Goal: Task Accomplishment & Management: Manage account settings

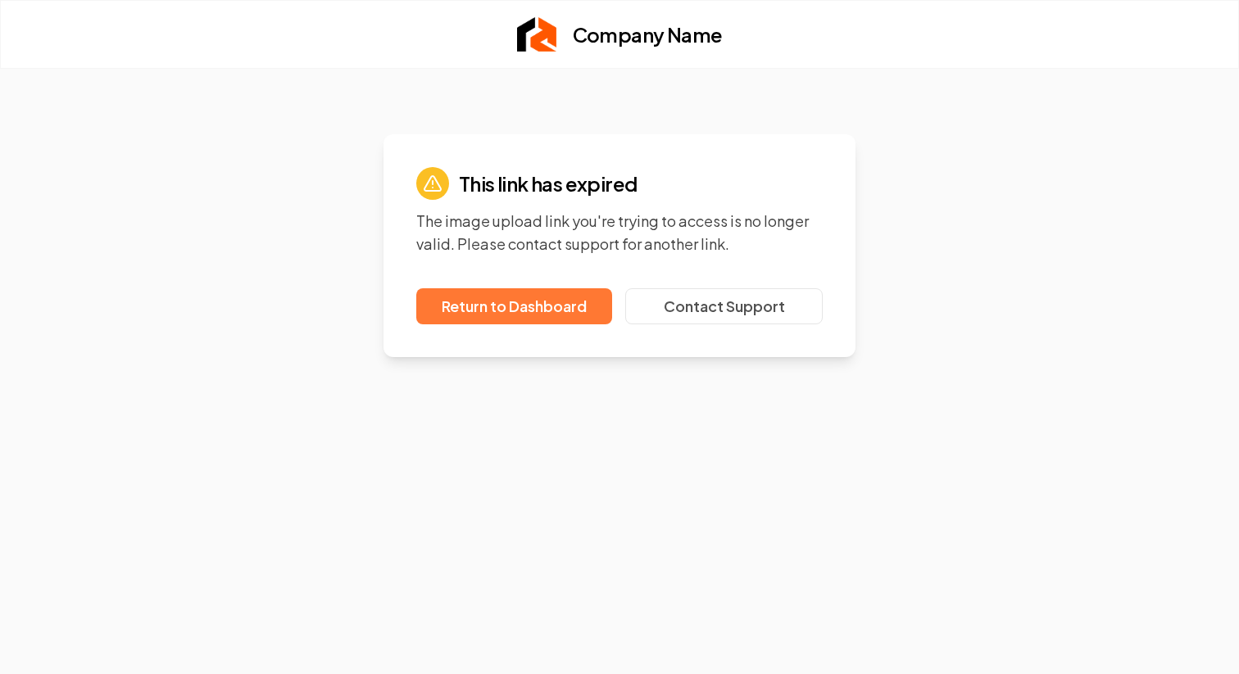
click at [538, 303] on link "Return to Dashboard" at bounding box center [514, 306] width 196 height 36
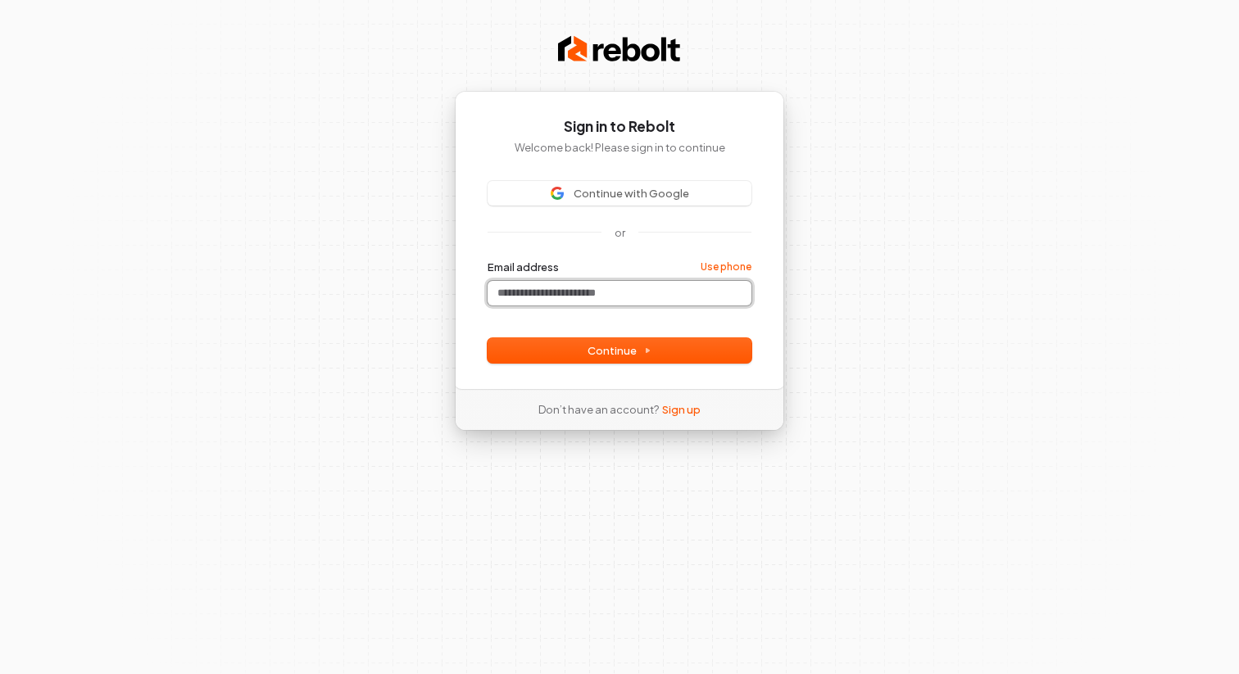
click at [546, 297] on input "Email address" at bounding box center [619, 293] width 264 height 25
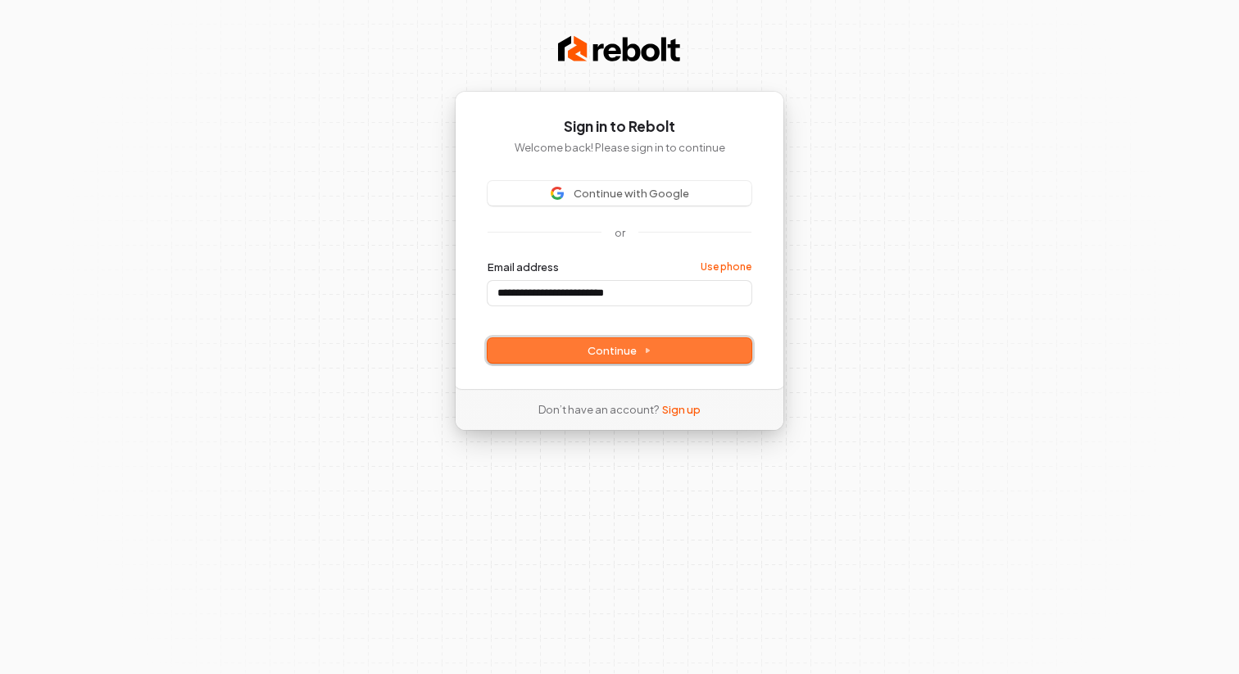
click at [617, 352] on span "Continue" at bounding box center [619, 350] width 64 height 15
type input "**********"
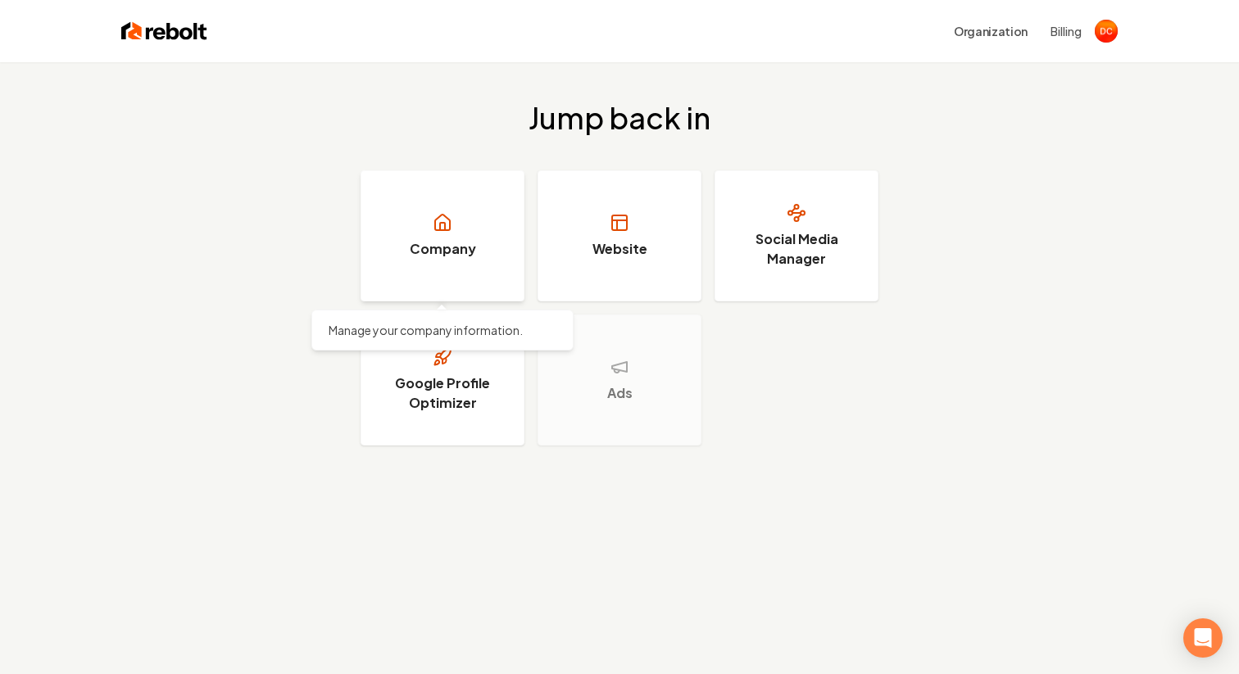
click at [462, 229] on link "Company" at bounding box center [442, 235] width 164 height 131
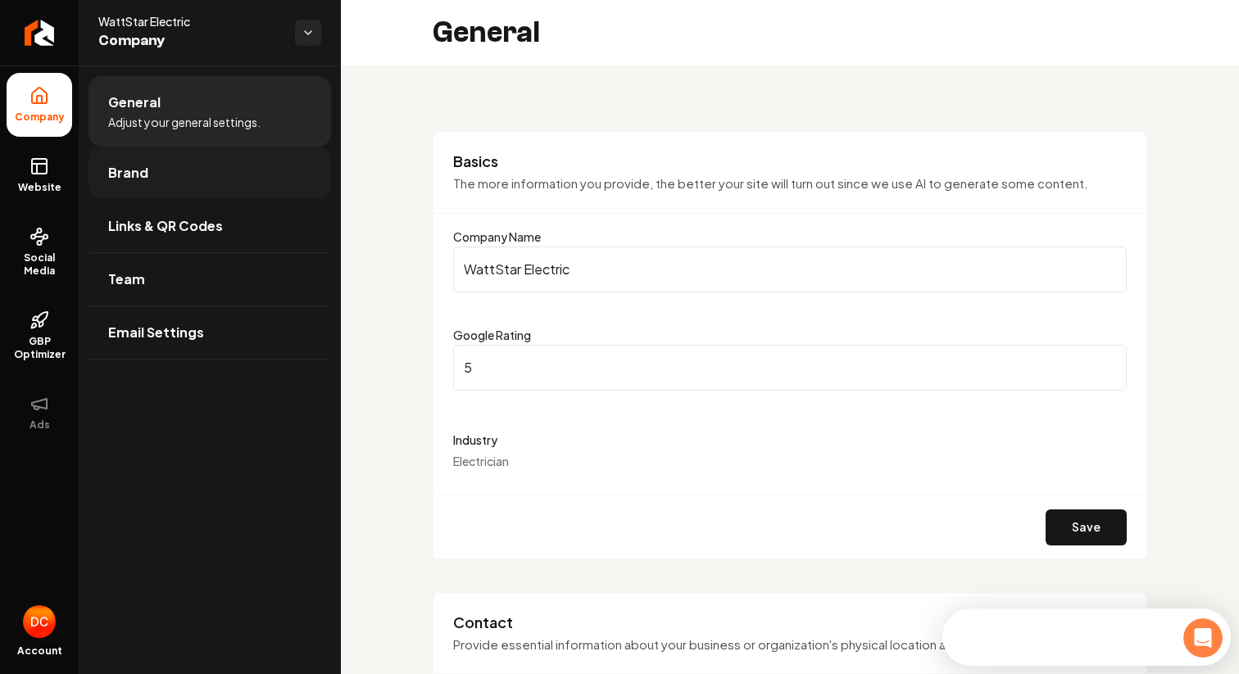
click at [179, 180] on link "Brand" at bounding box center [209, 173] width 243 height 52
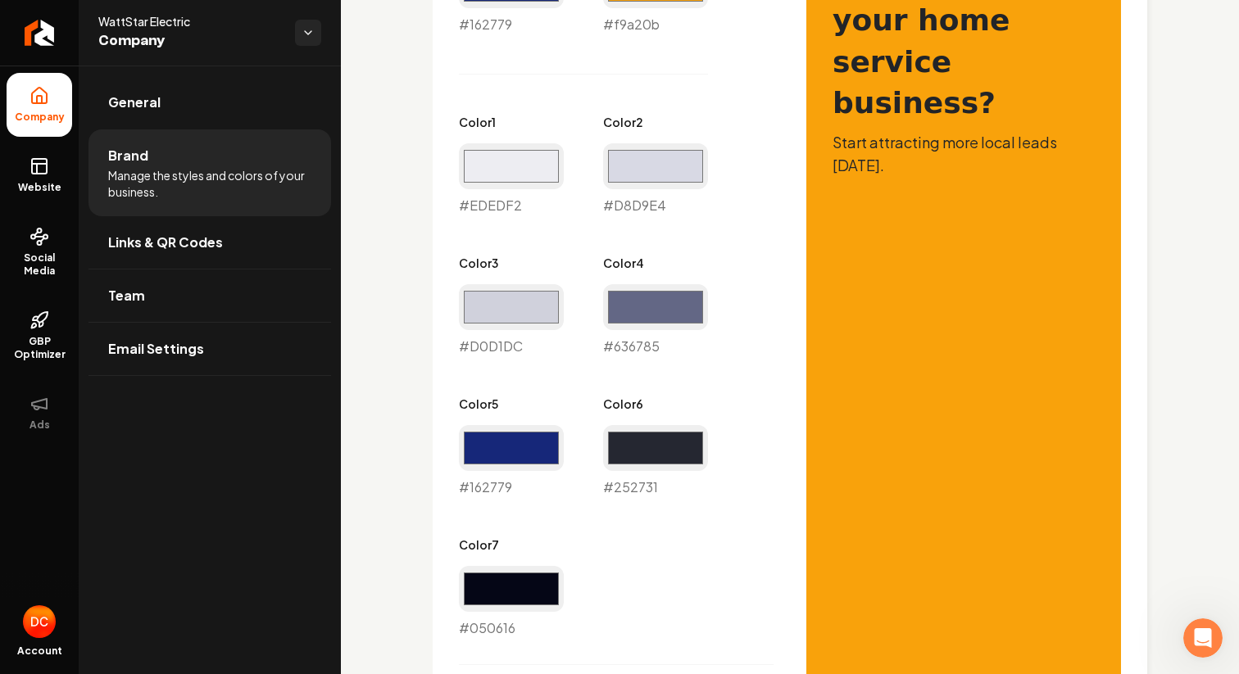
scroll to position [897, 0]
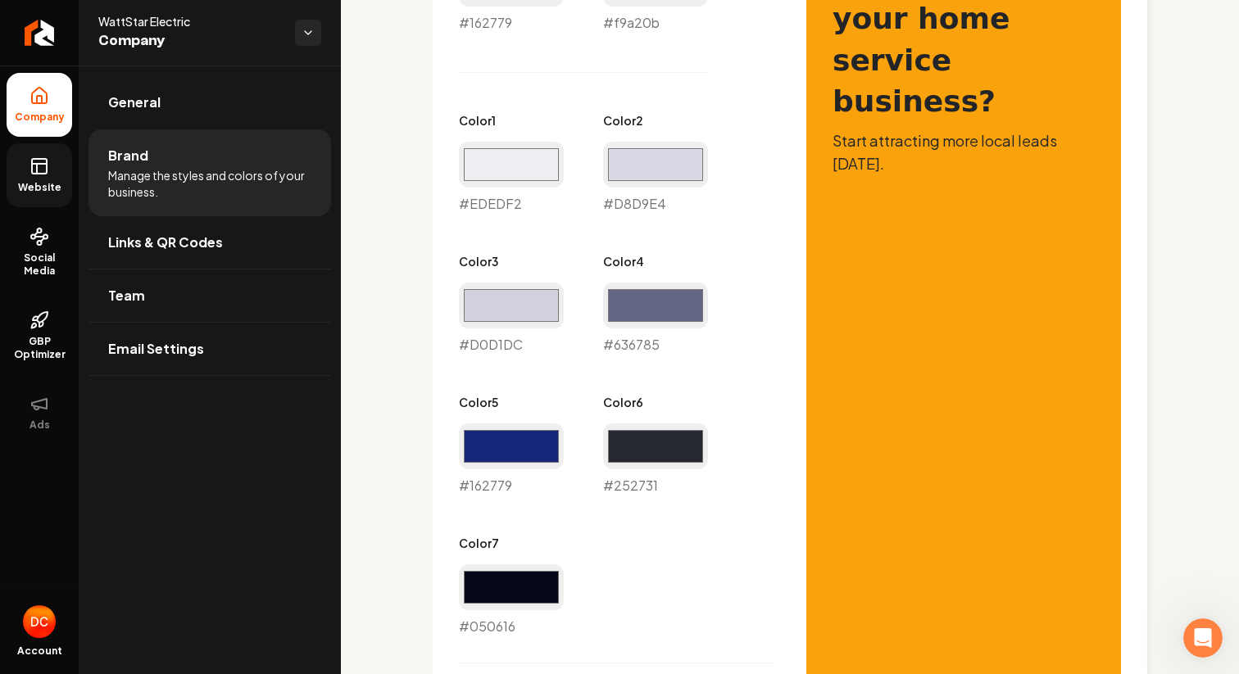
click at [44, 172] on icon at bounding box center [39, 166] width 20 height 20
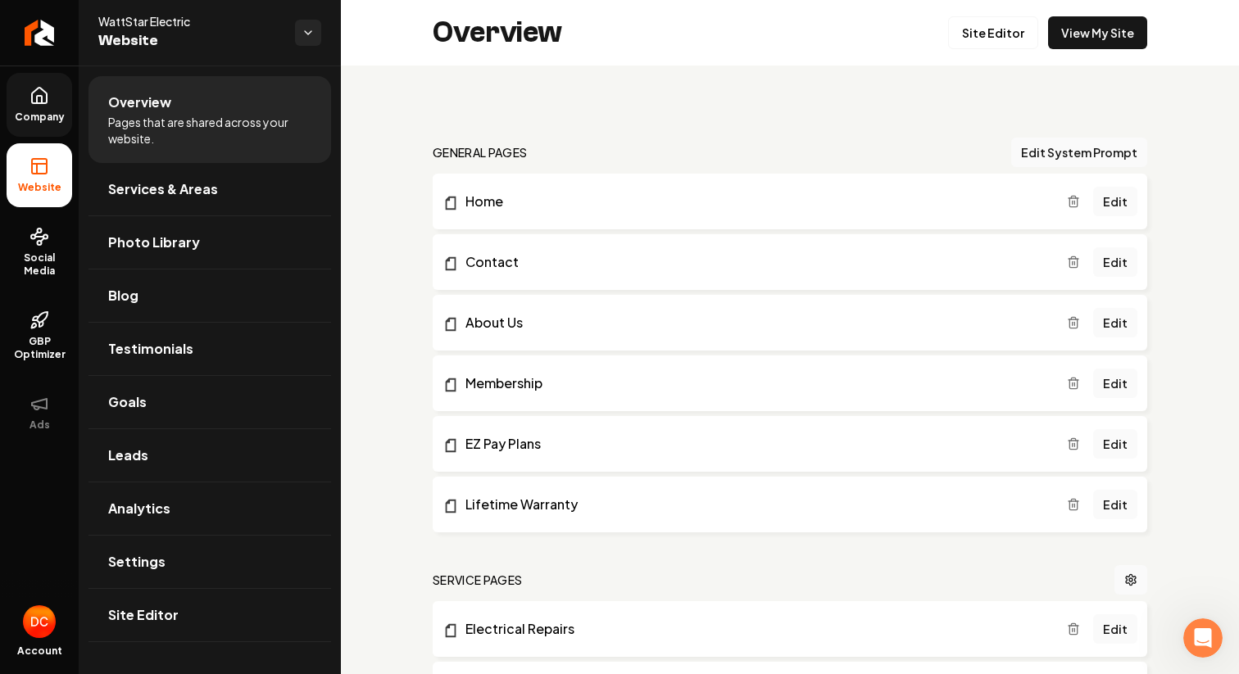
click at [42, 100] on icon at bounding box center [39, 99] width 5 height 7
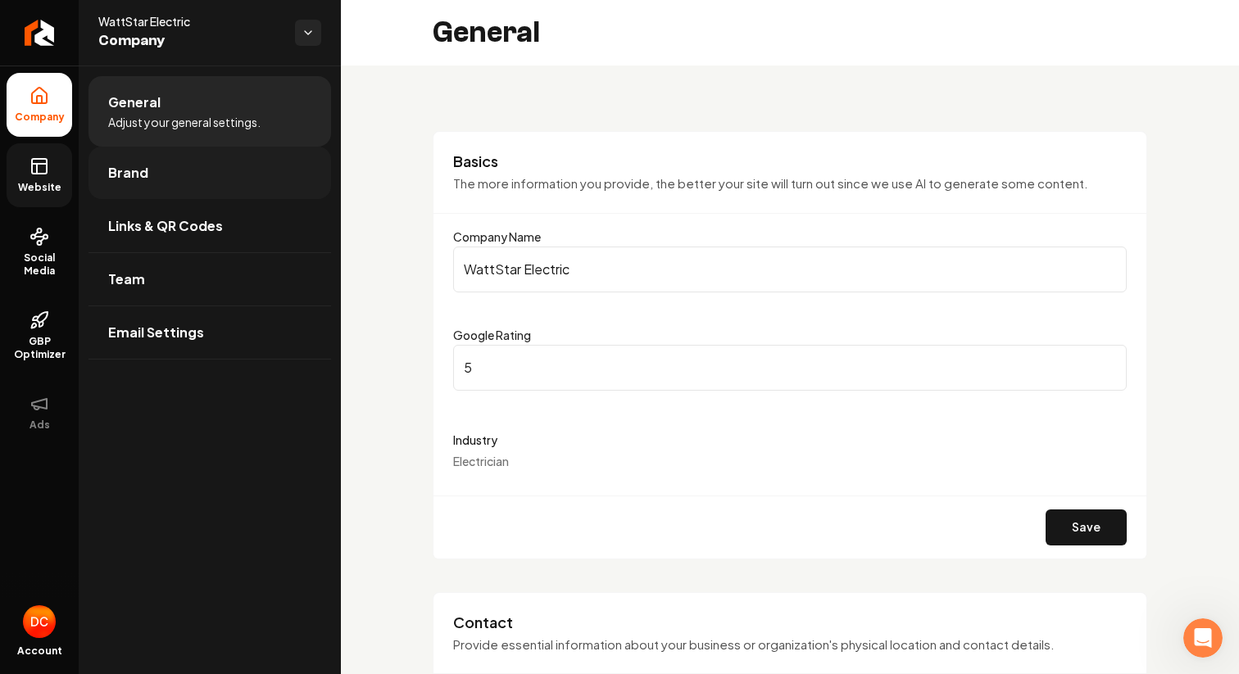
click at [196, 190] on link "Brand" at bounding box center [209, 173] width 243 height 52
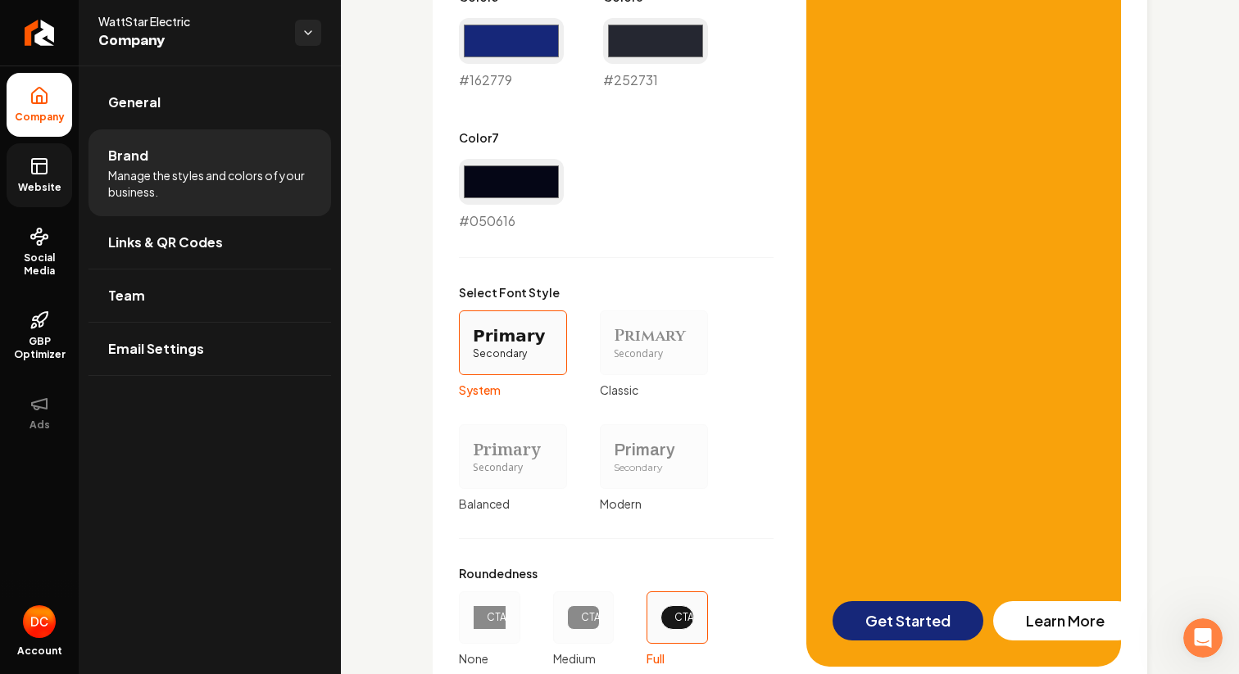
scroll to position [1302, 0]
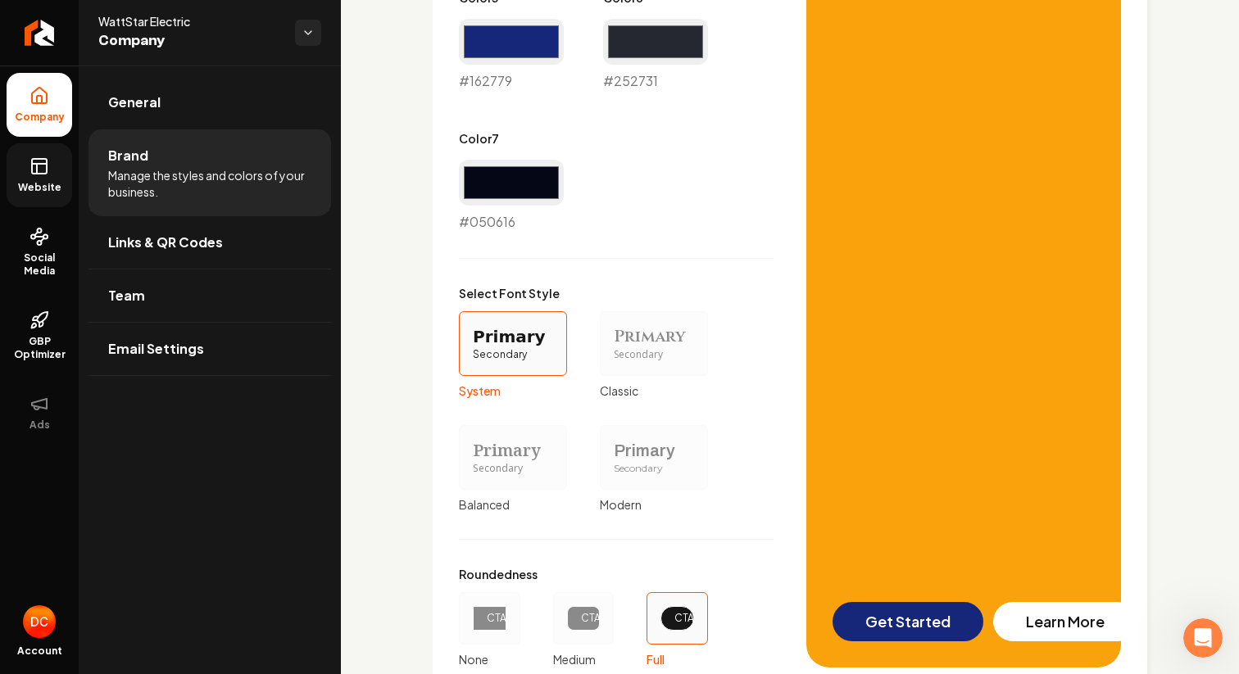
click at [492, 616] on div "CTA" at bounding box center [490, 618] width 6 height 13
click at [471, 616] on button "CTA None" at bounding box center [464, 618] width 13 height 13
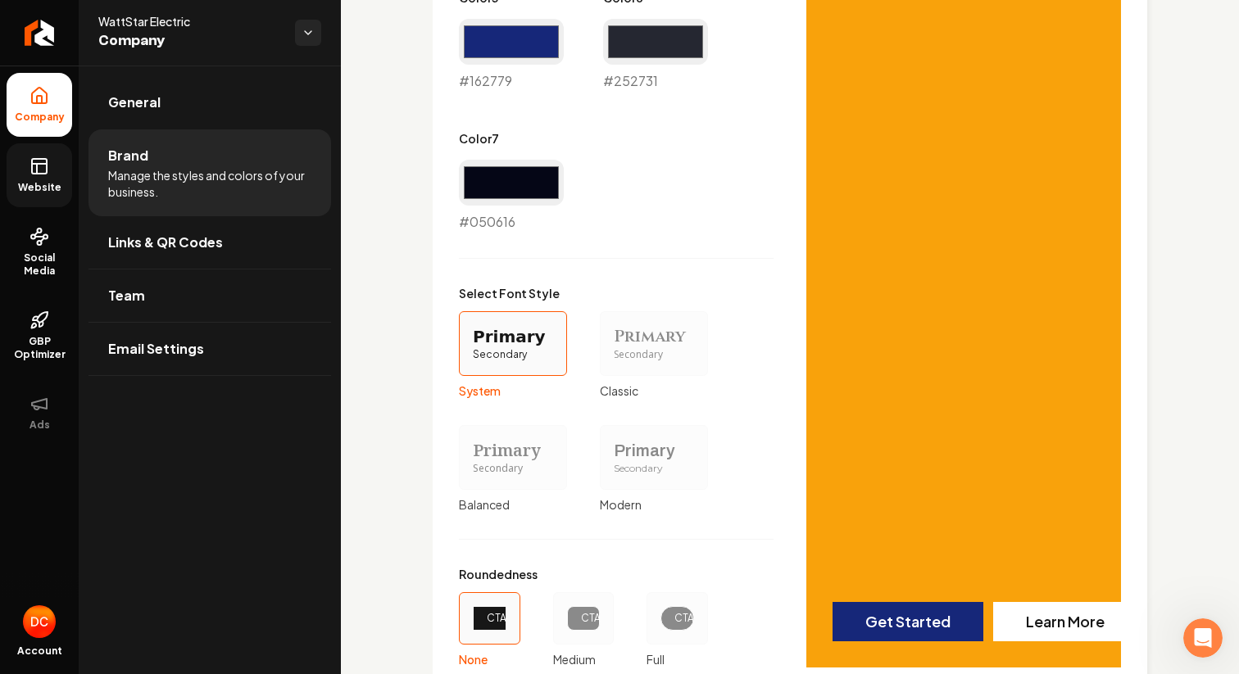
click at [644, 354] on div "Secondary" at bounding box center [654, 355] width 80 height 14
click at [612, 350] on button "Primary Secondary Classic" at bounding box center [605, 343] width 13 height 13
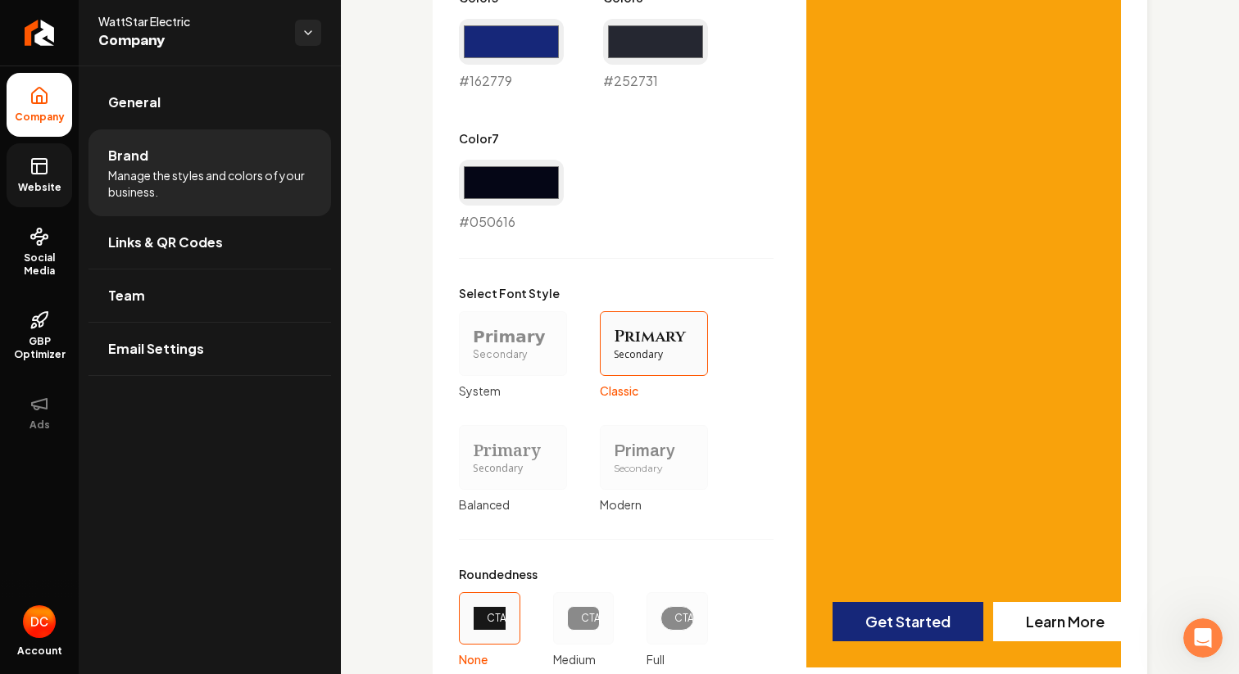
click at [510, 340] on div "Primary" at bounding box center [513, 336] width 80 height 23
click at [471, 340] on button "Primary Secondary System" at bounding box center [464, 343] width 13 height 13
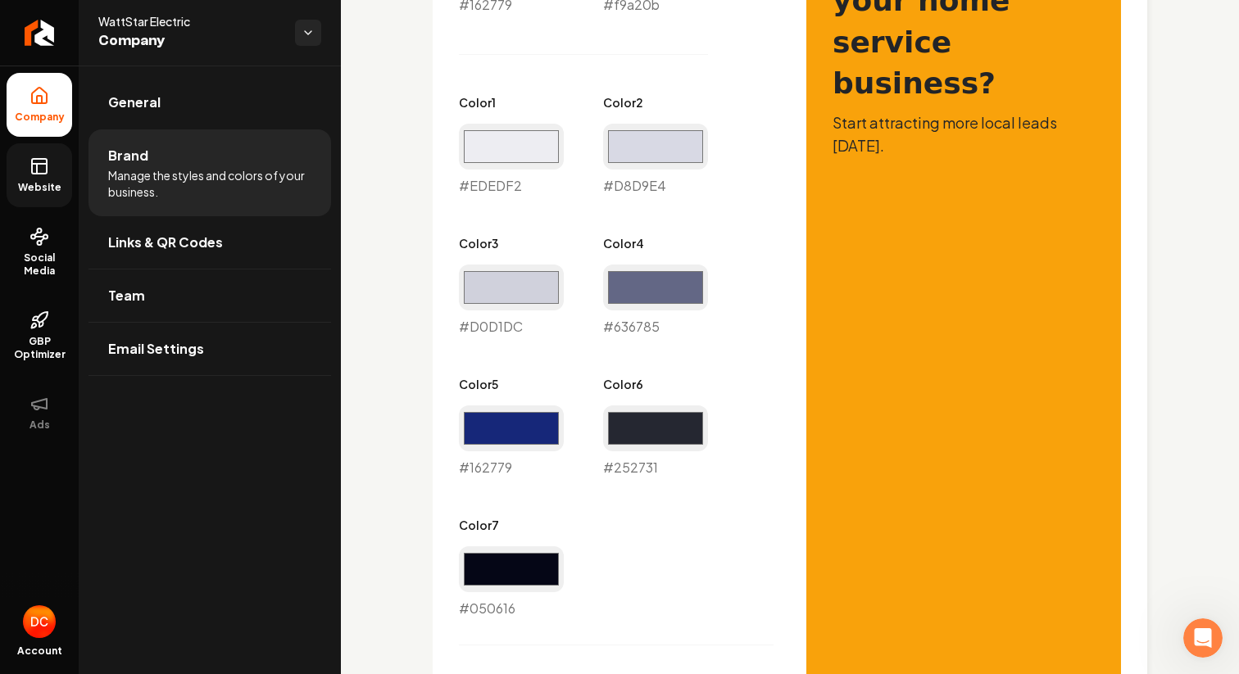
scroll to position [904, 0]
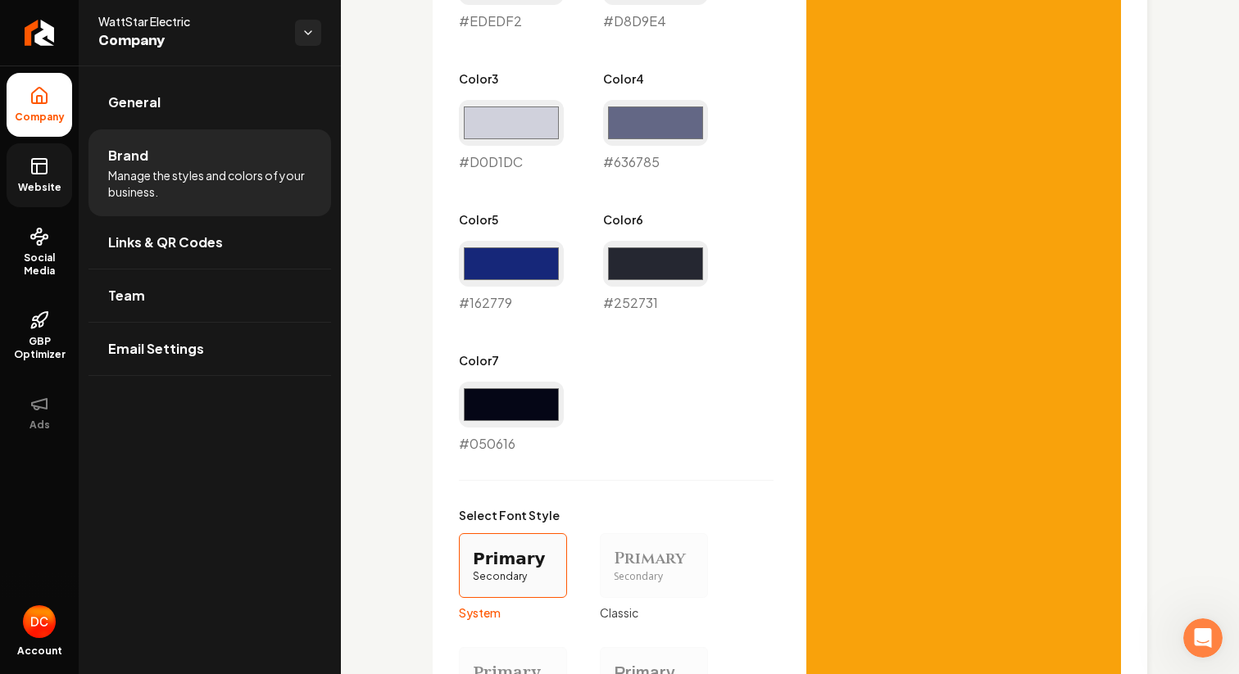
click at [634, 582] on div "Secondary" at bounding box center [654, 577] width 80 height 14
click at [612, 572] on button "Primary Secondary Classic" at bounding box center [605, 565] width 13 height 13
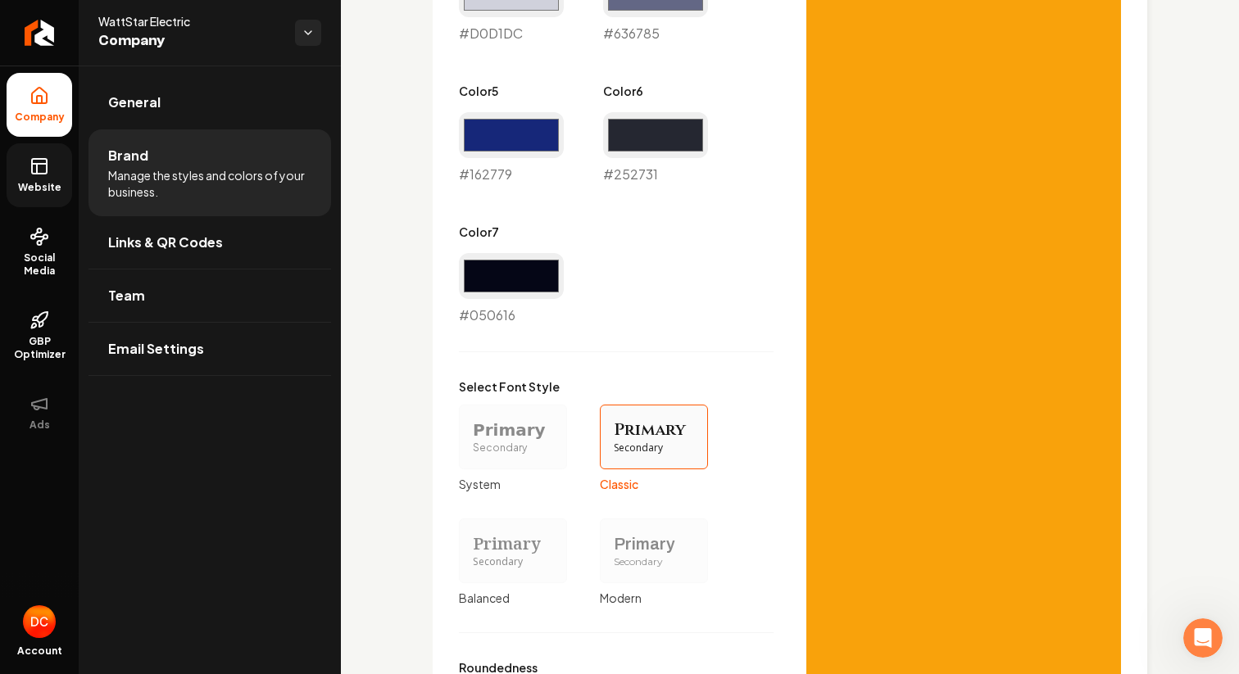
click at [514, 574] on div "Primary Secondary" at bounding box center [513, 551] width 108 height 65
click at [471, 557] on button "Primary Secondary Balanced" at bounding box center [464, 550] width 13 height 13
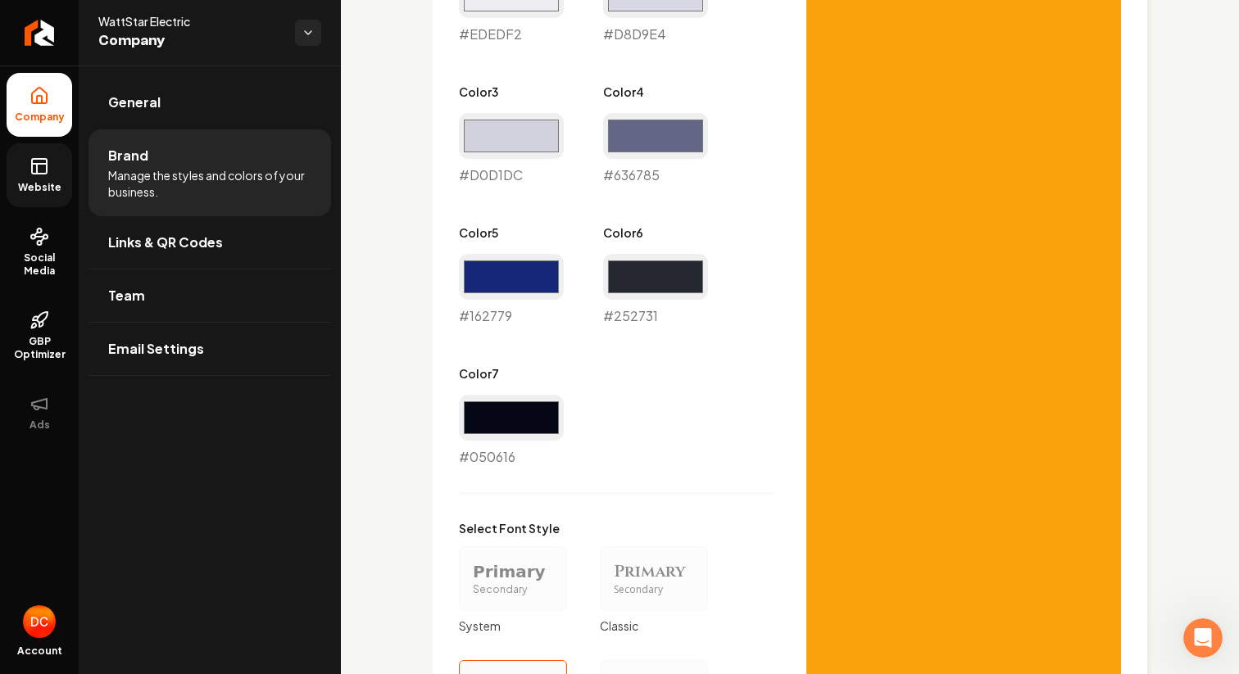
scroll to position [1184, 0]
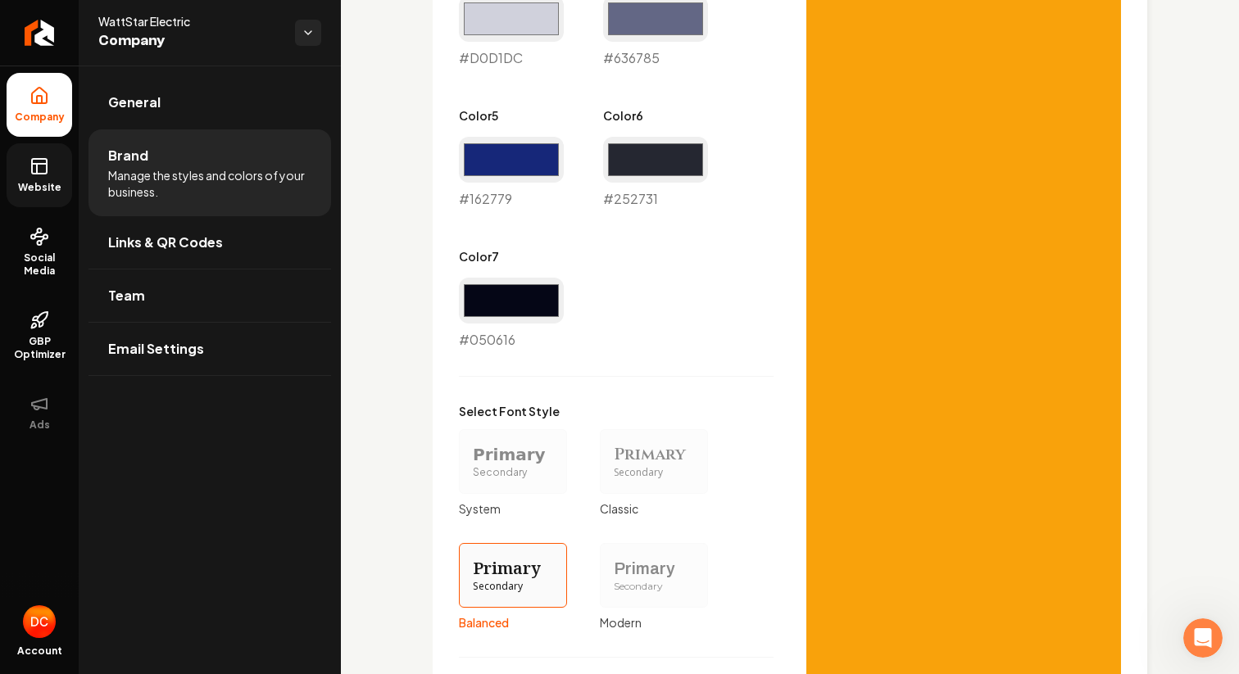
click at [639, 580] on div "Secondary" at bounding box center [654, 587] width 80 height 14
click at [612, 579] on button "Primary Secondary Modern" at bounding box center [605, 575] width 13 height 13
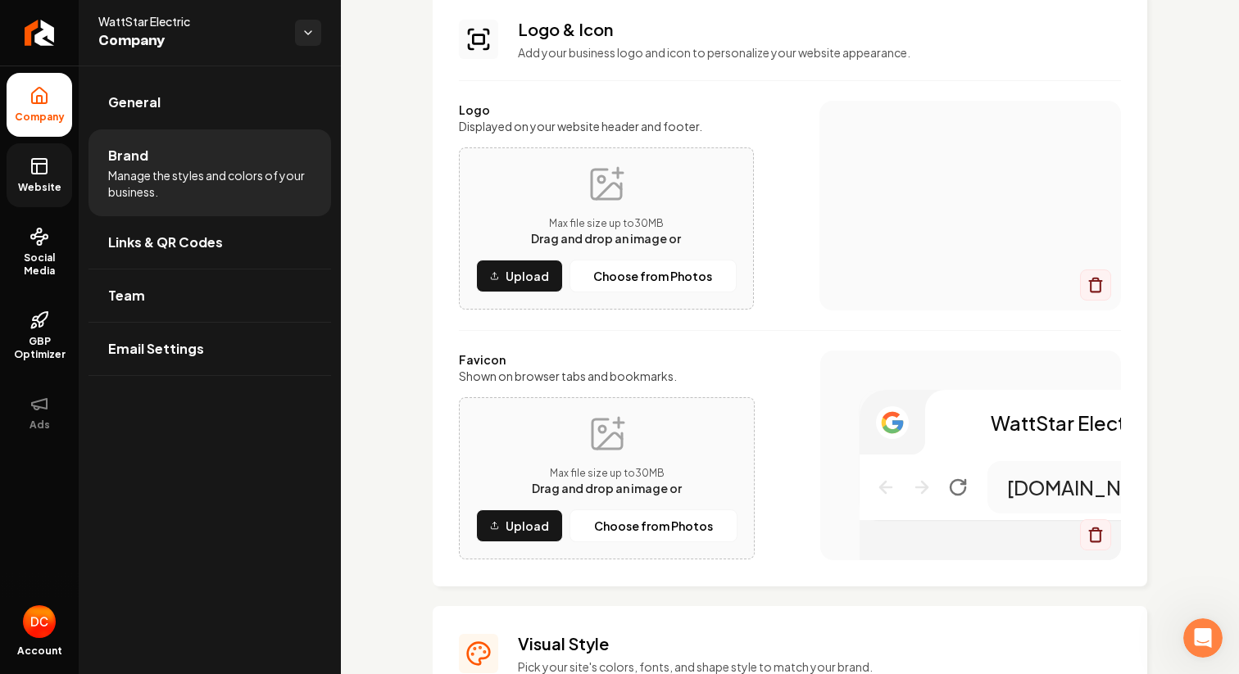
scroll to position [112, 0]
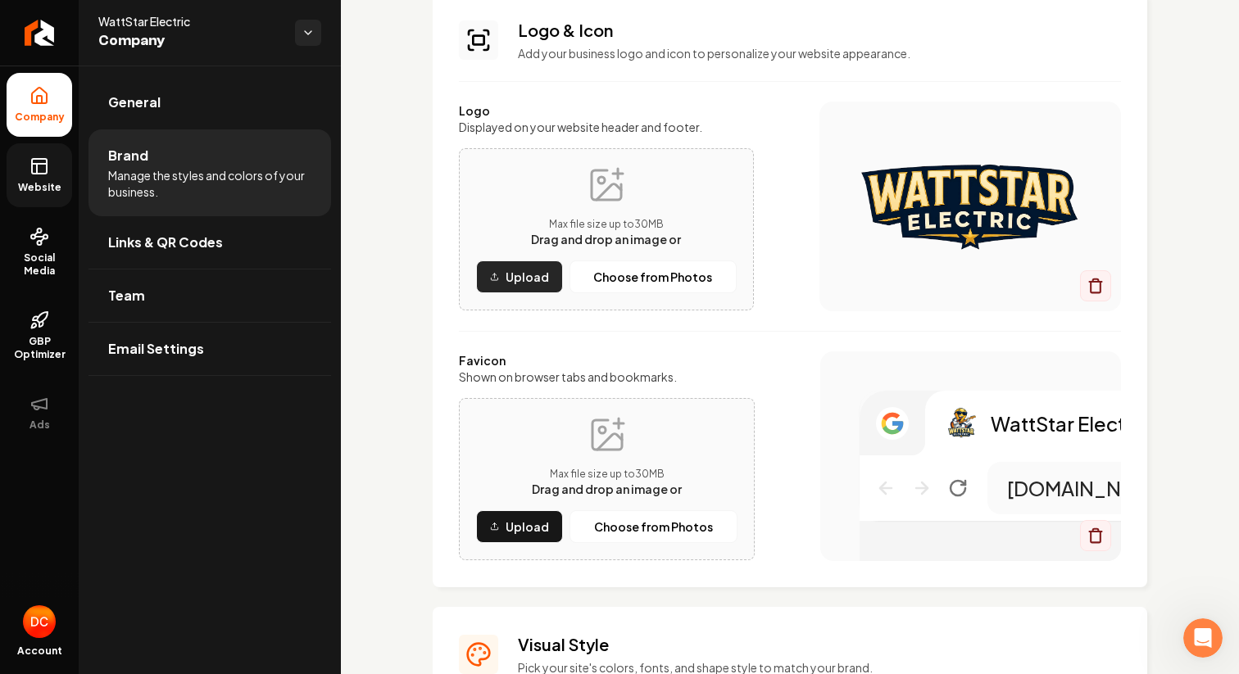
click at [528, 272] on p "Upload" at bounding box center [526, 277] width 43 height 16
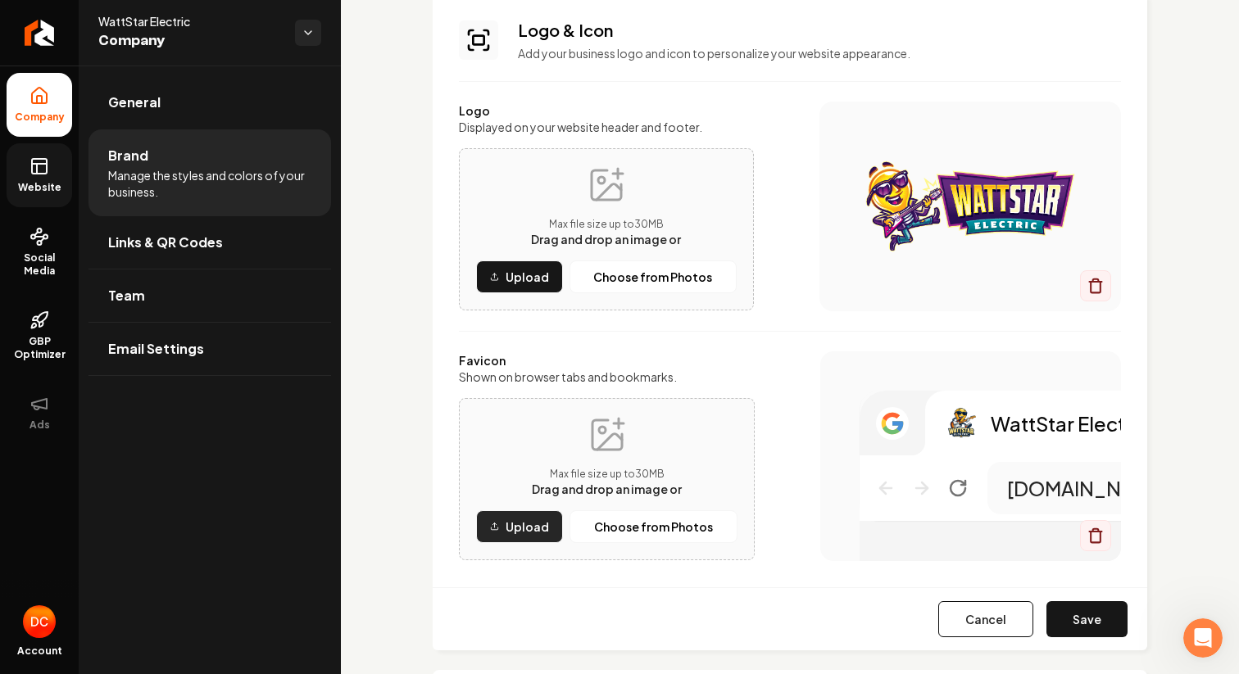
click at [512, 534] on p "Upload" at bounding box center [526, 527] width 43 height 16
click at [536, 522] on p "Upload" at bounding box center [526, 527] width 43 height 16
click at [524, 527] on p "Upload" at bounding box center [526, 527] width 43 height 16
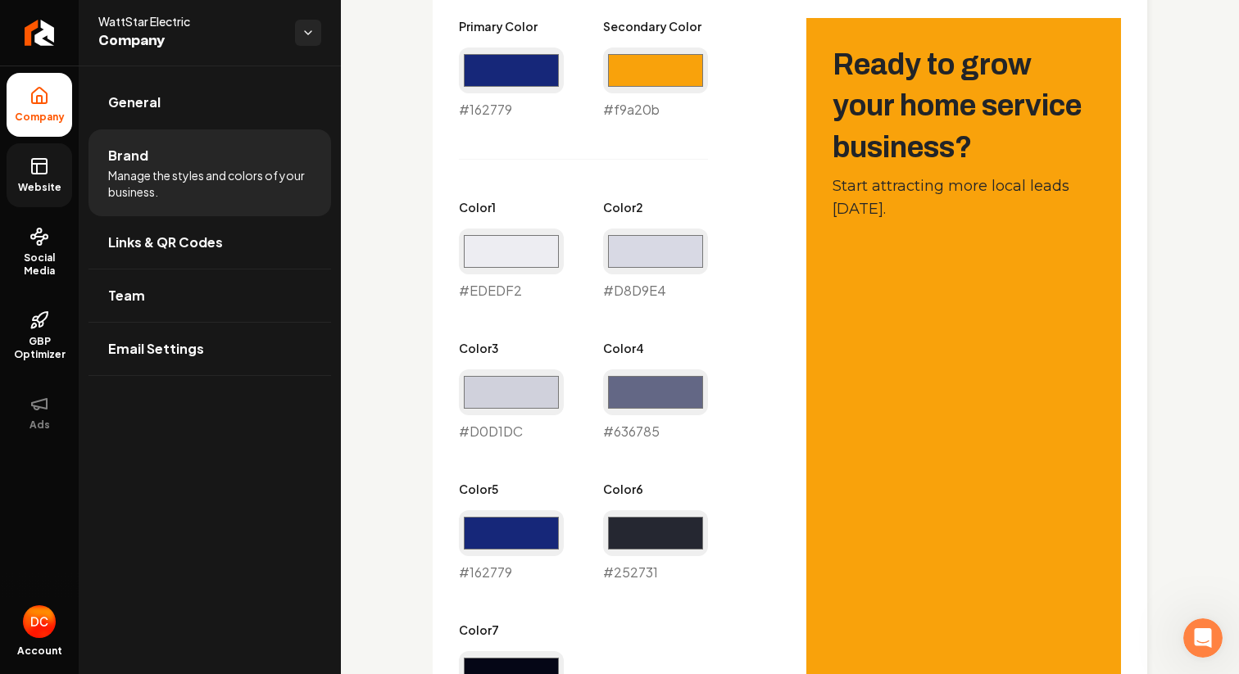
scroll to position [755, 0]
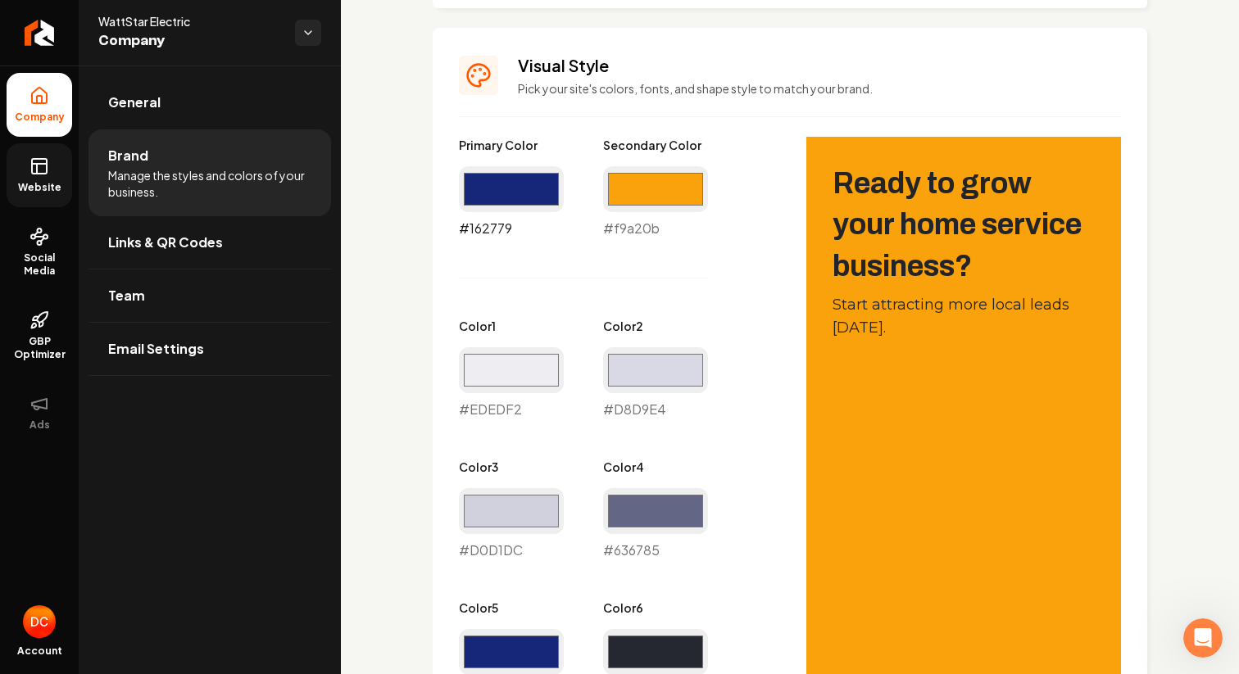
click at [496, 189] on input "#162779" at bounding box center [511, 189] width 105 height 46
click at [509, 195] on input "#162779" at bounding box center [511, 189] width 105 height 46
type input "#00859b"
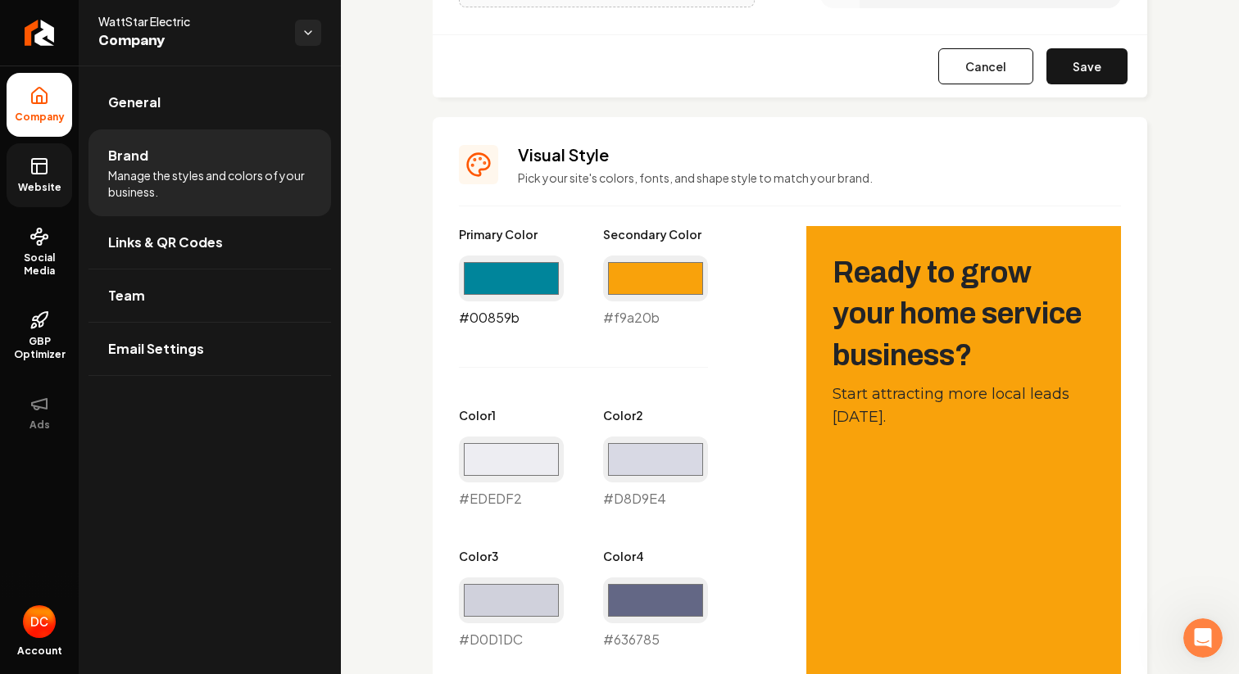
scroll to position [664, 0]
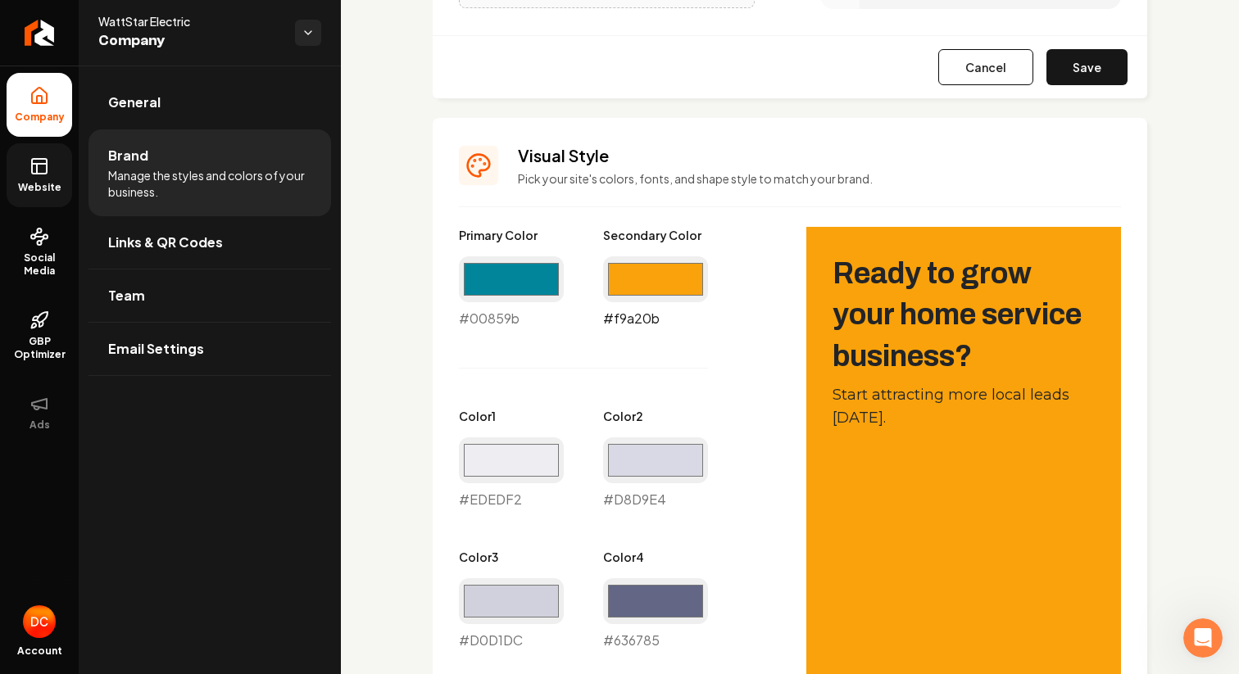
click at [662, 265] on input "#f9a20b" at bounding box center [655, 279] width 105 height 46
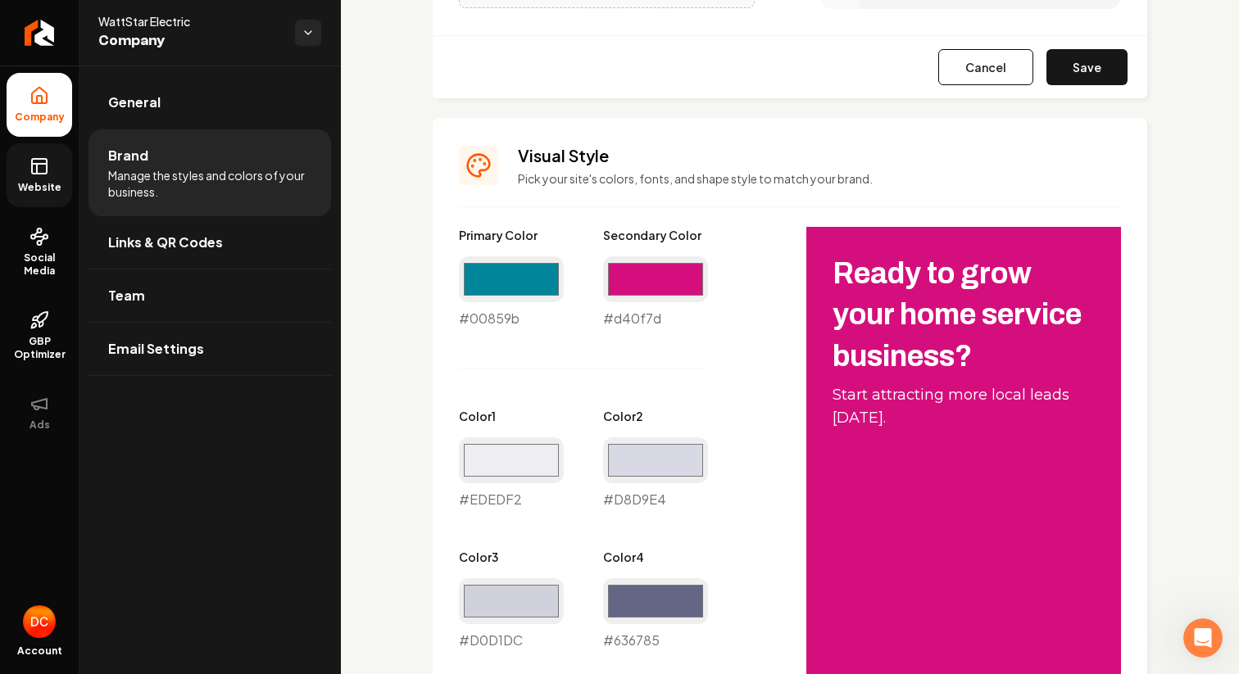
type input "#d40f7d"
click at [759, 206] on div "Main content area" at bounding box center [790, 206] width 662 height 1
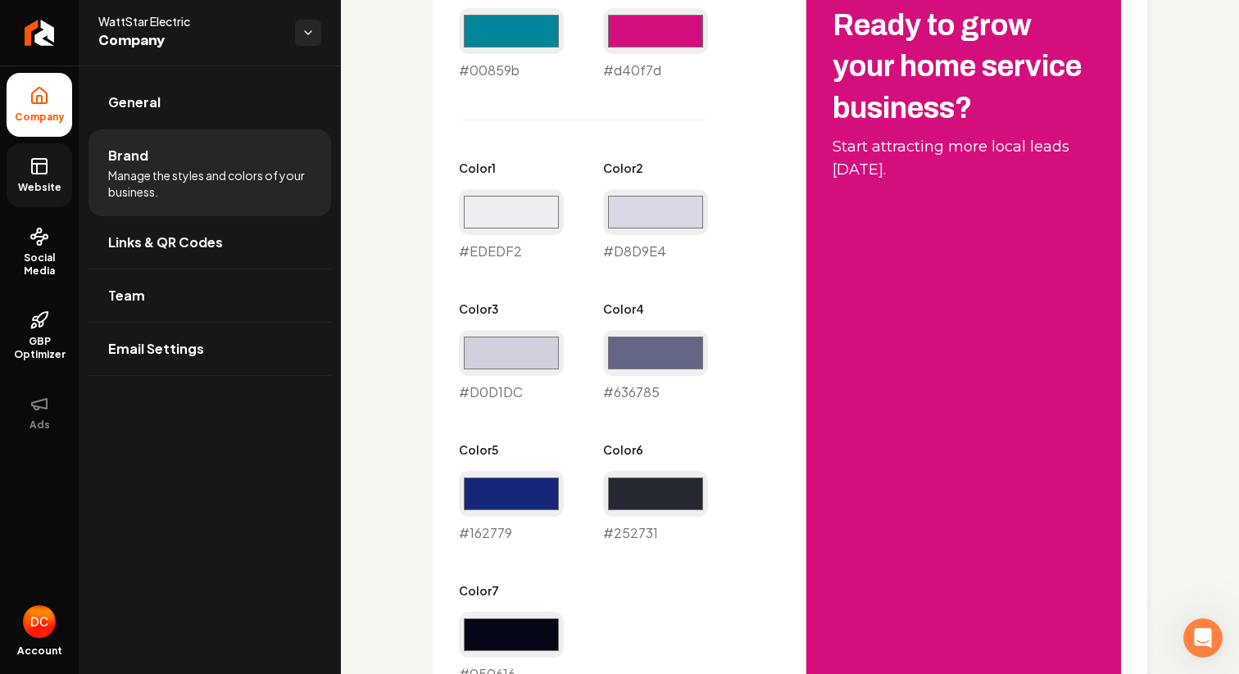
scroll to position [900, 0]
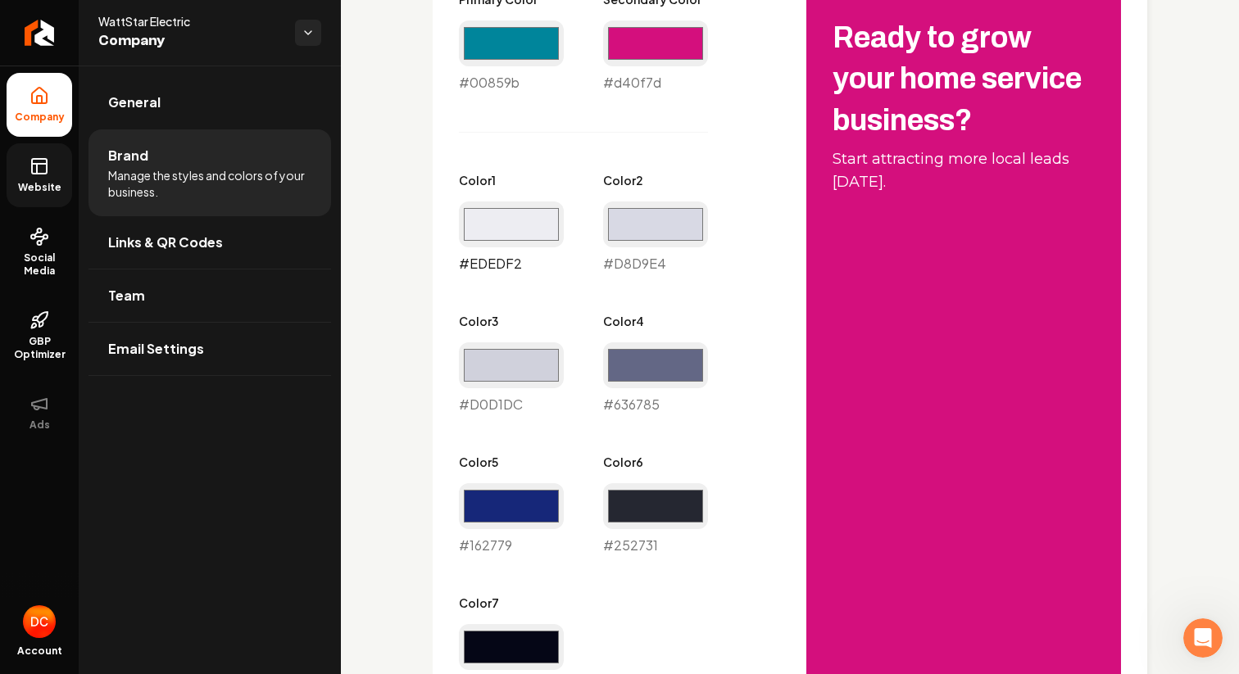
click at [528, 228] on input "#ededf2" at bounding box center [511, 225] width 105 height 46
click at [587, 146] on div "Primary Color #00859b #00859b Secondary Color #d40f7d #d40f7d Color 1 #ededf2 #…" at bounding box center [616, 343] width 315 height 705
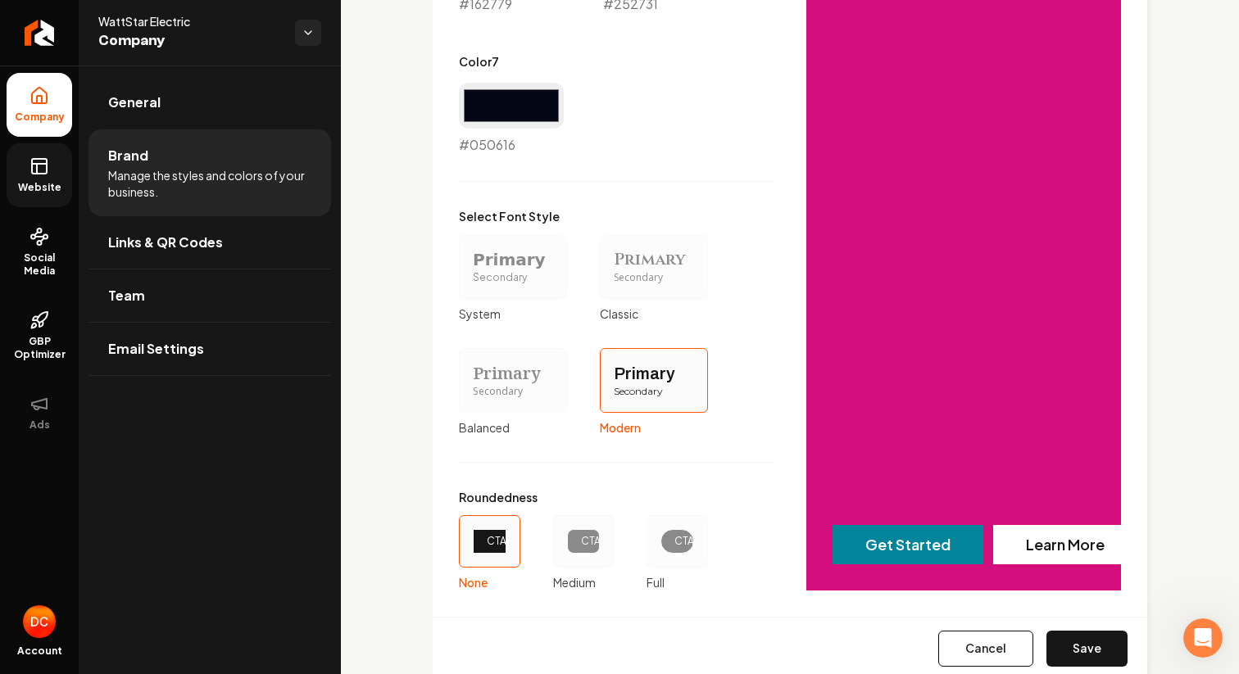
scroll to position [1486, 0]
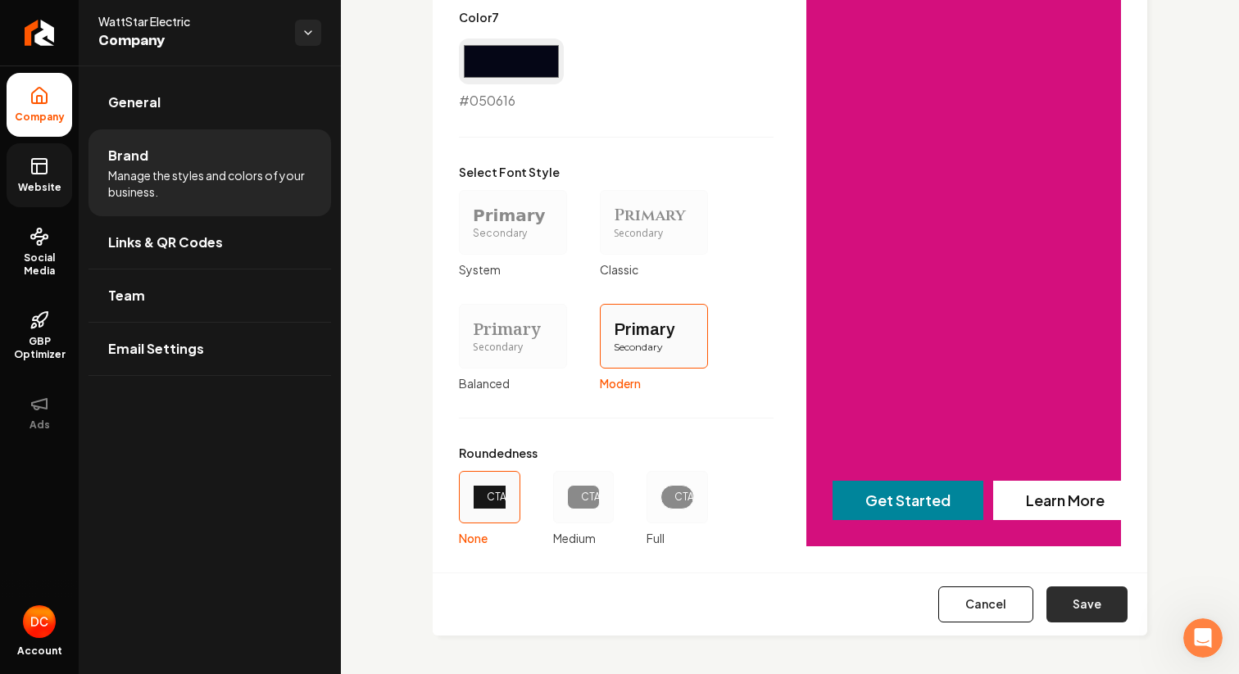
click at [1090, 601] on button "Save" at bounding box center [1086, 605] width 81 height 36
type input "#d8d9e4"
type input "#d0d1dc"
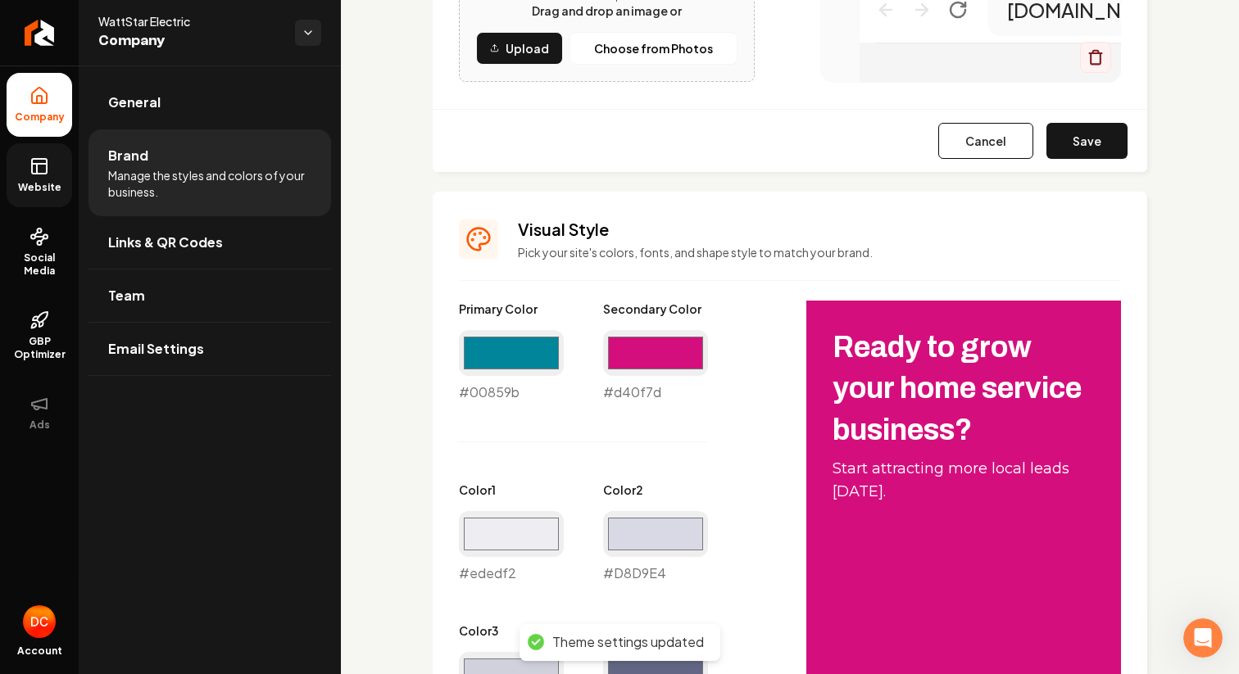
scroll to position [397, 0]
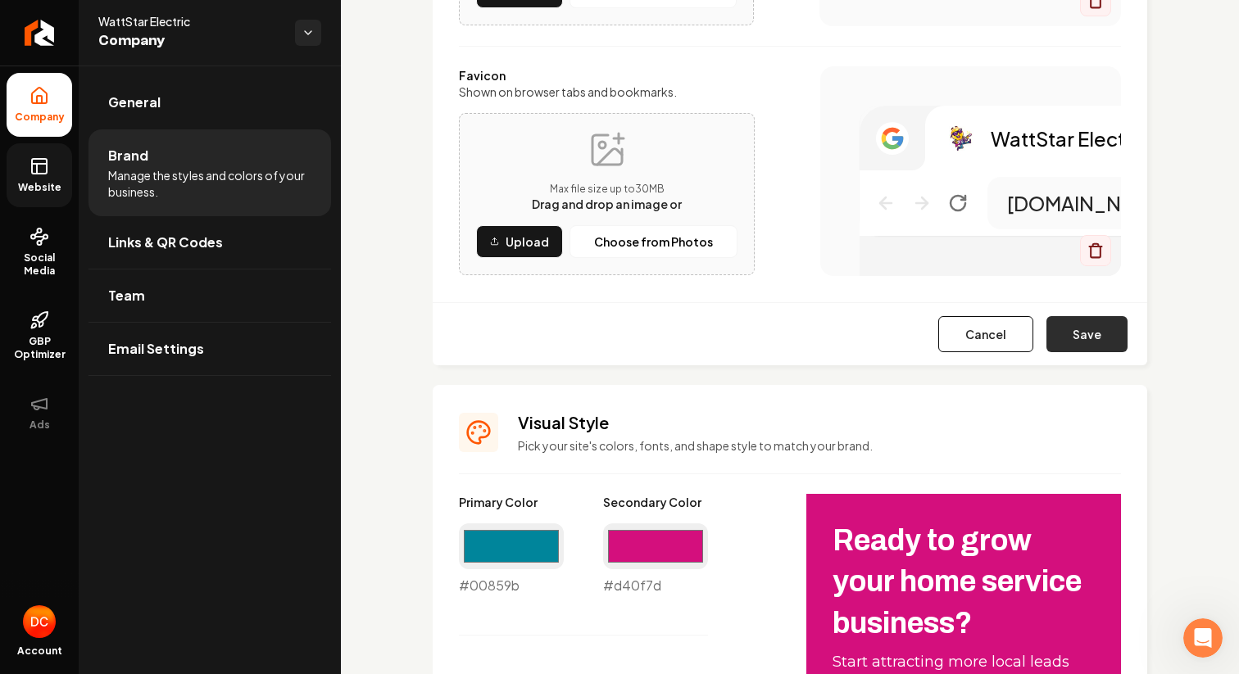
click at [1096, 329] on button "Save" at bounding box center [1086, 334] width 81 height 36
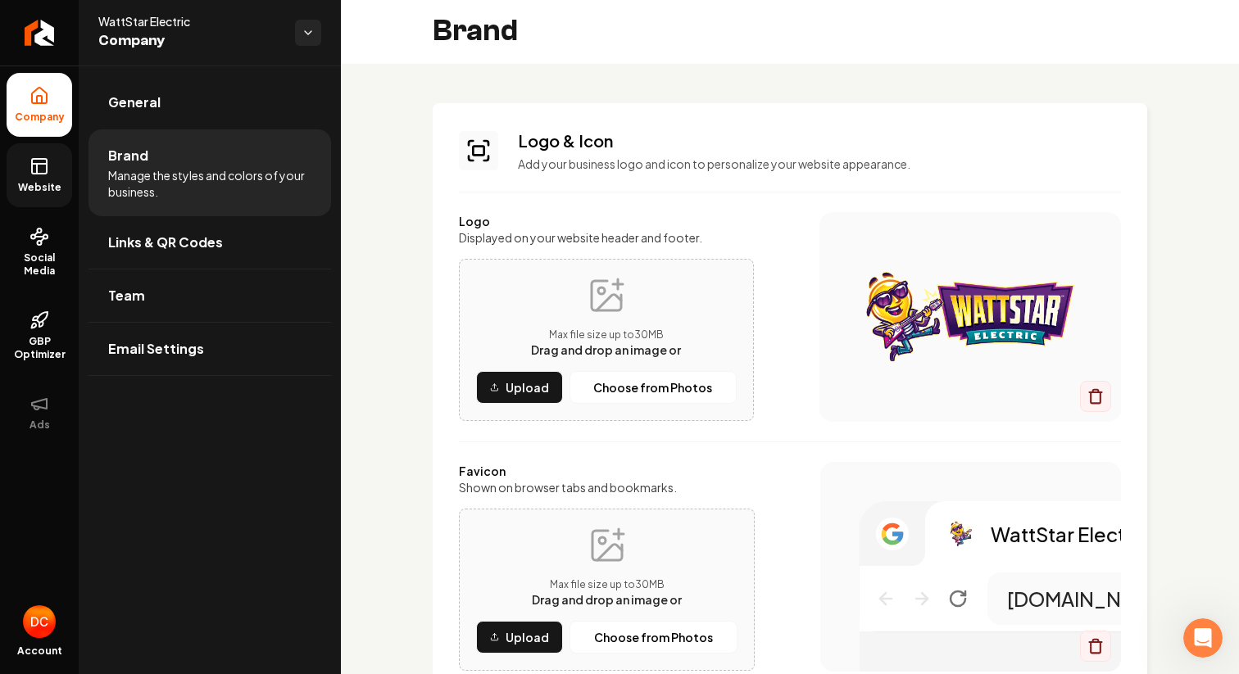
scroll to position [0, 0]
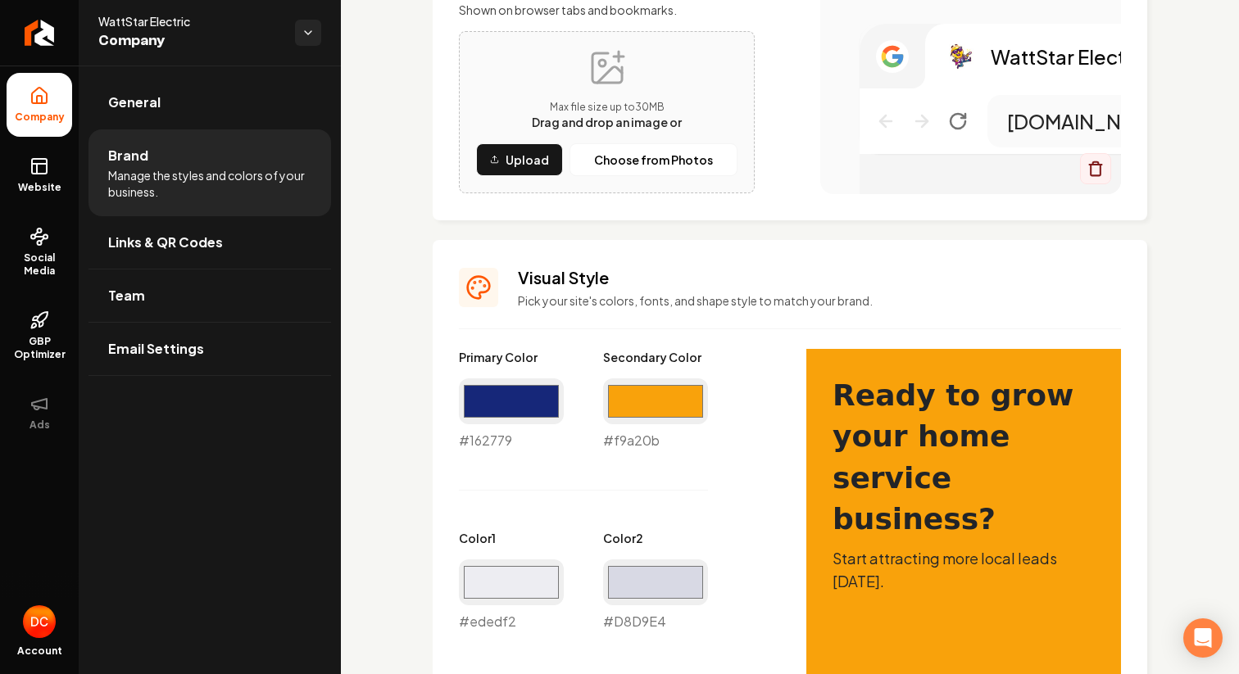
scroll to position [480, 0]
click at [529, 406] on input "#162779" at bounding box center [511, 401] width 105 height 46
click at [515, 402] on input "#162779" at bounding box center [511, 401] width 105 height 46
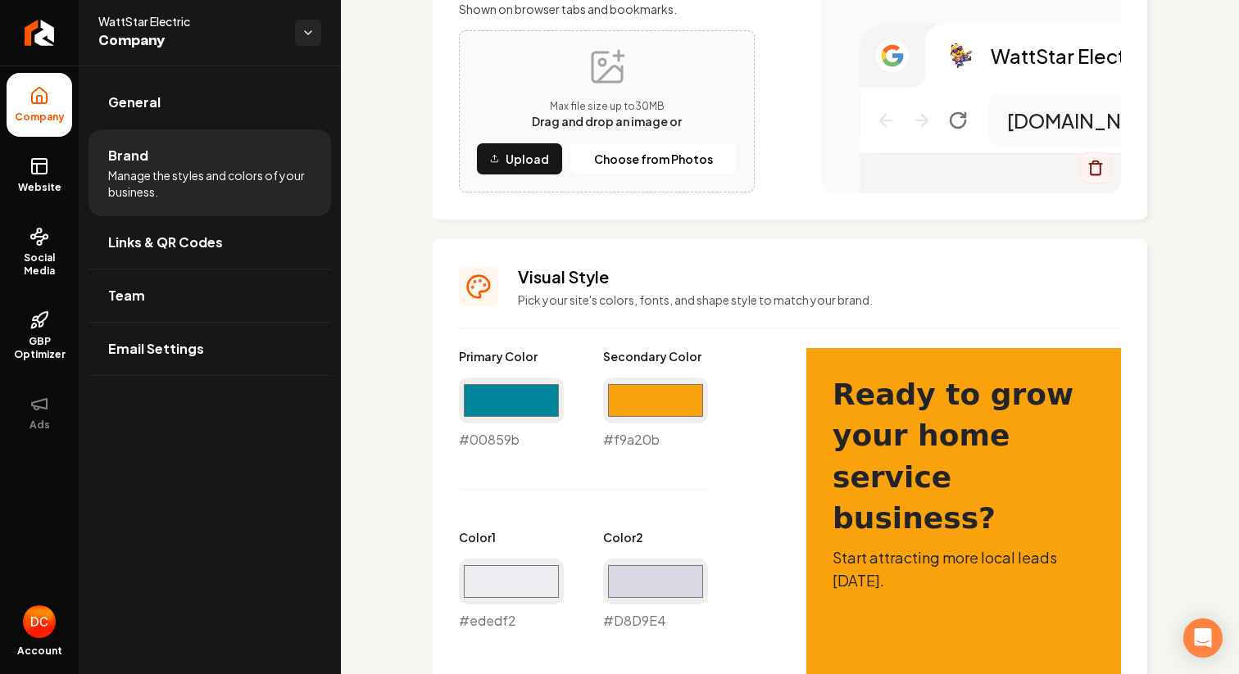
type input "#00859b"
click at [650, 406] on input "#f9a20b" at bounding box center [655, 401] width 105 height 46
click at [643, 404] on input "#f9a20b" at bounding box center [655, 401] width 105 height 46
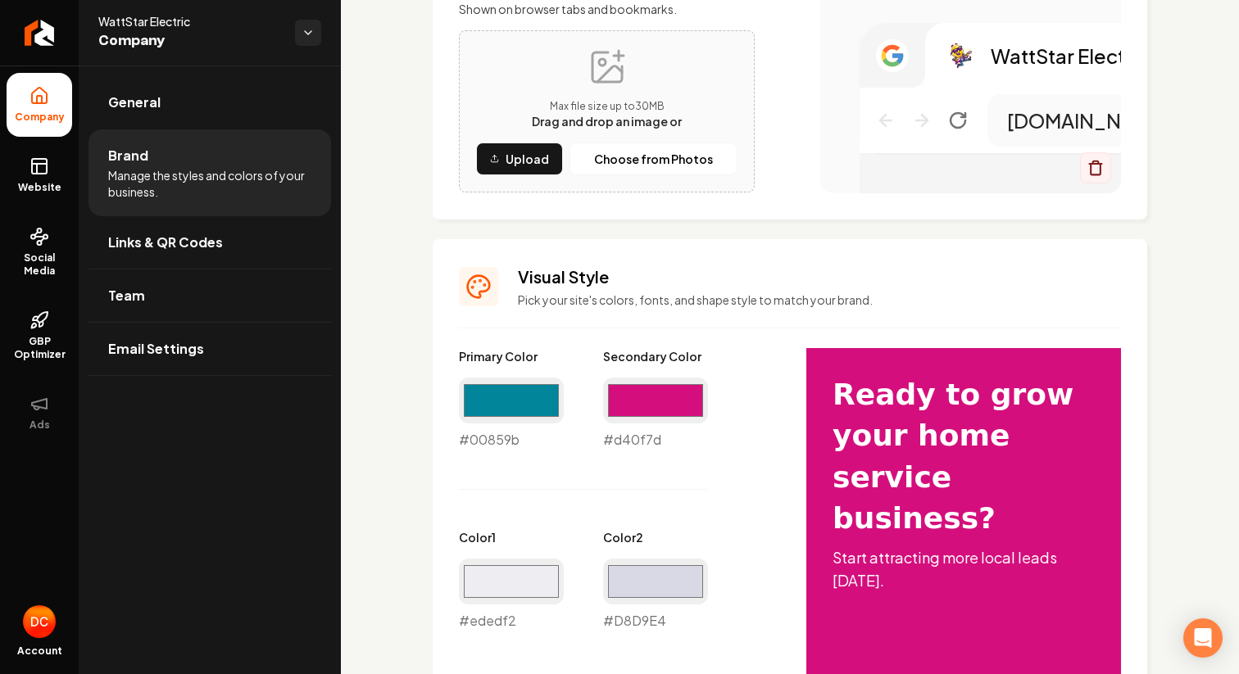
type input "#d40f7d"
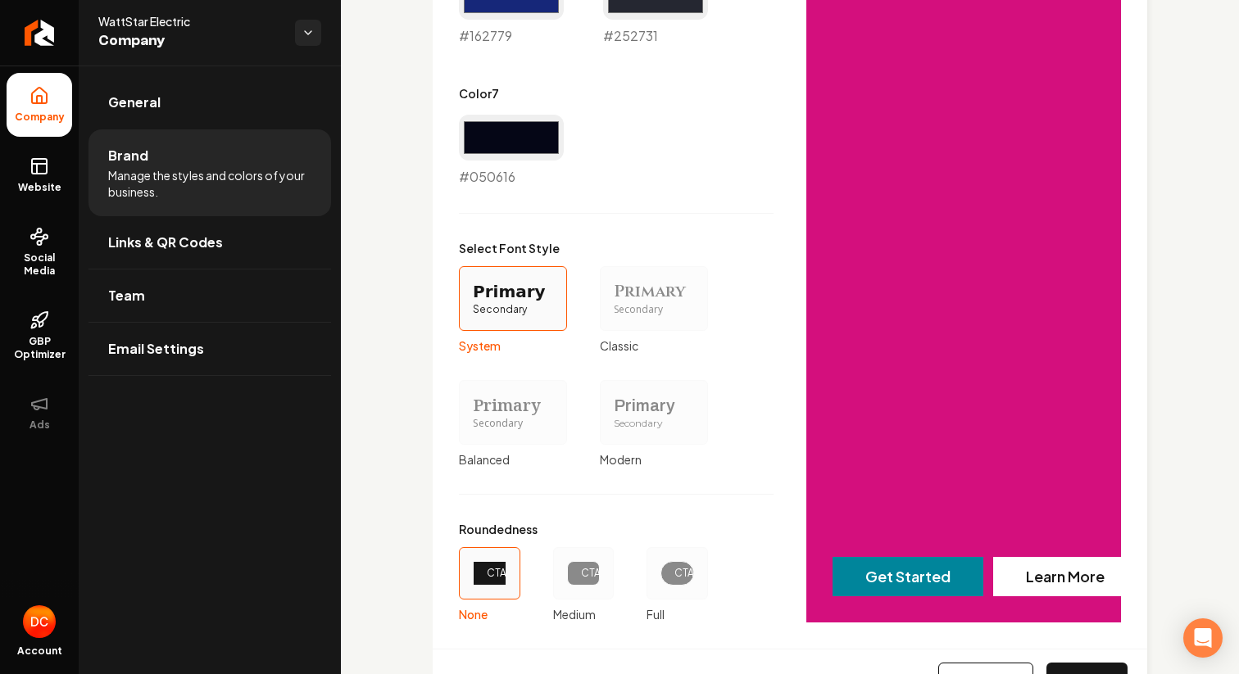
scroll to position [1423, 0]
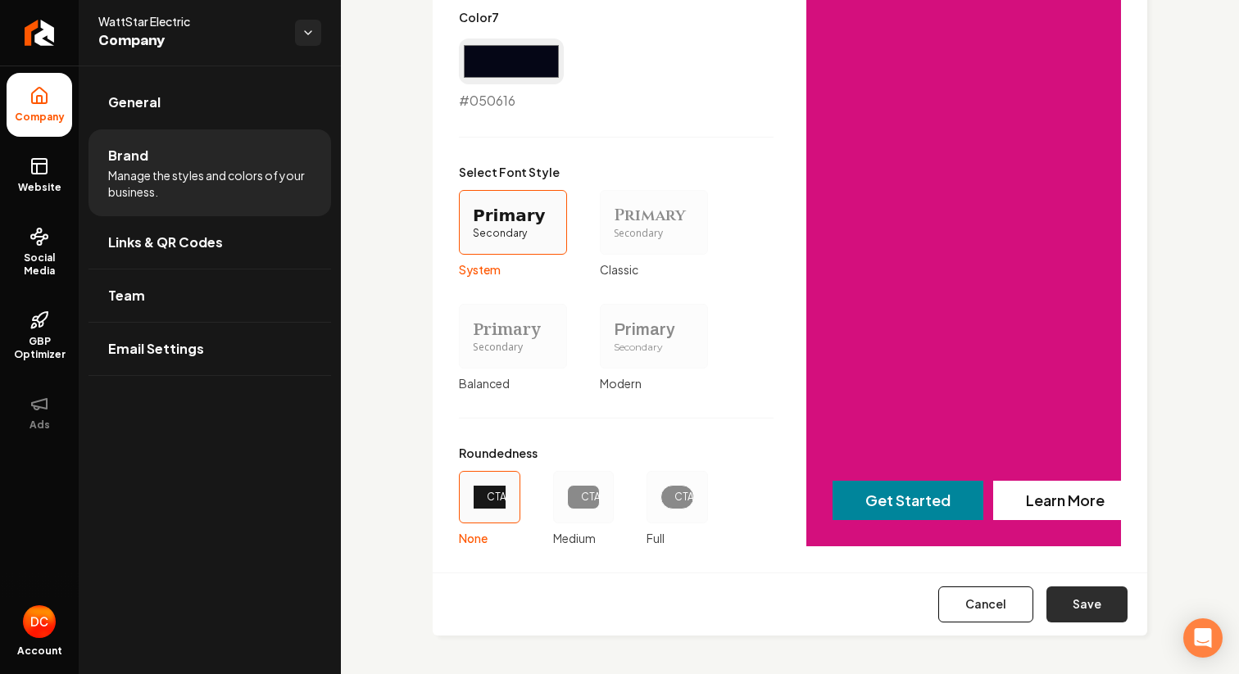
click at [1101, 596] on button "Save" at bounding box center [1086, 605] width 81 height 36
type input "#d8d9e4"
type input "#d0d1dc"
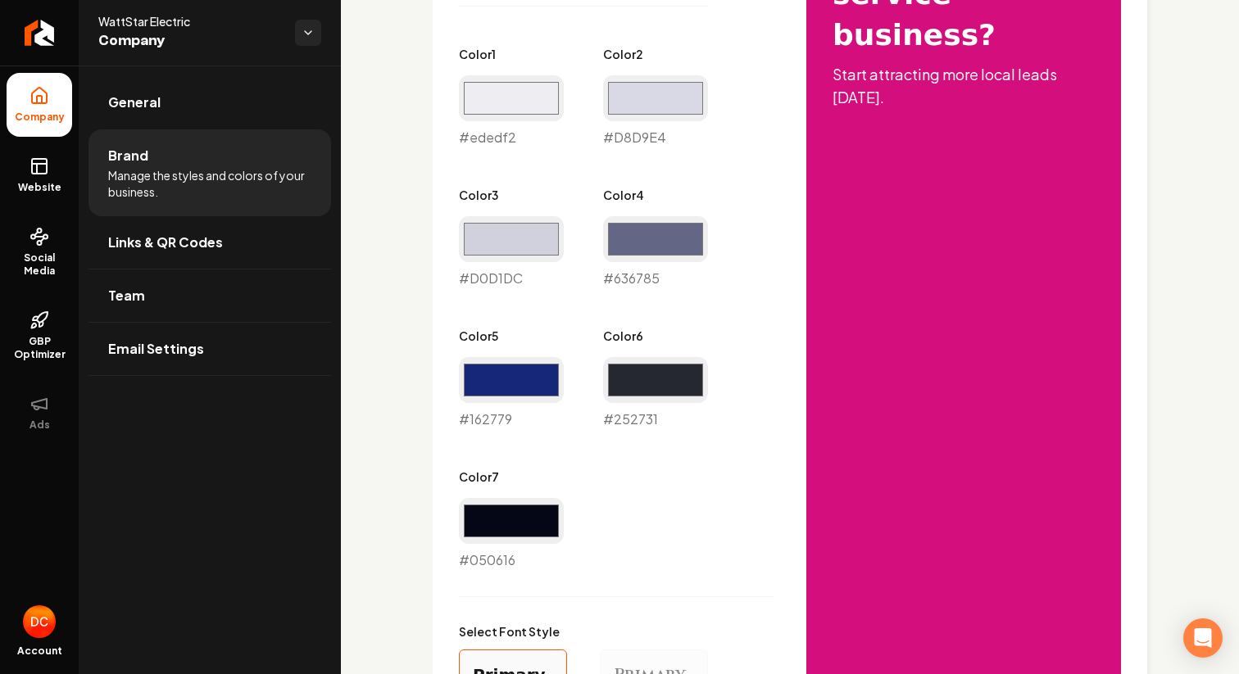
scroll to position [809, 0]
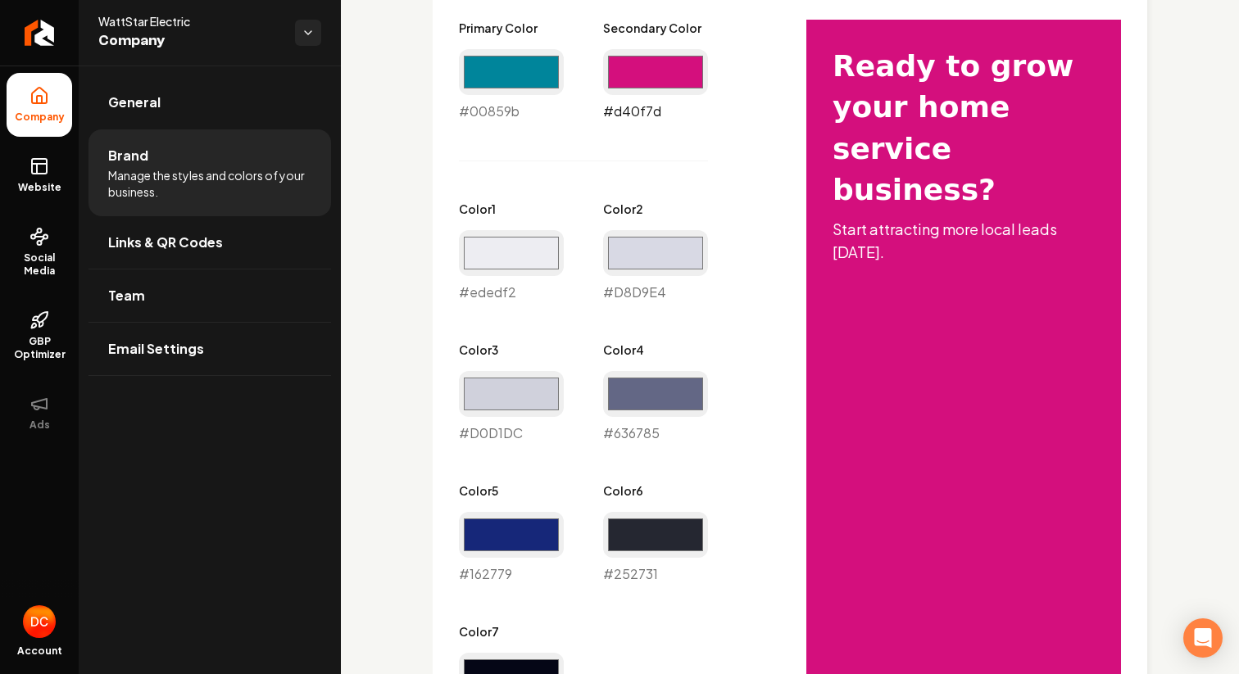
click at [637, 83] on input "#d40f7d" at bounding box center [655, 72] width 105 height 46
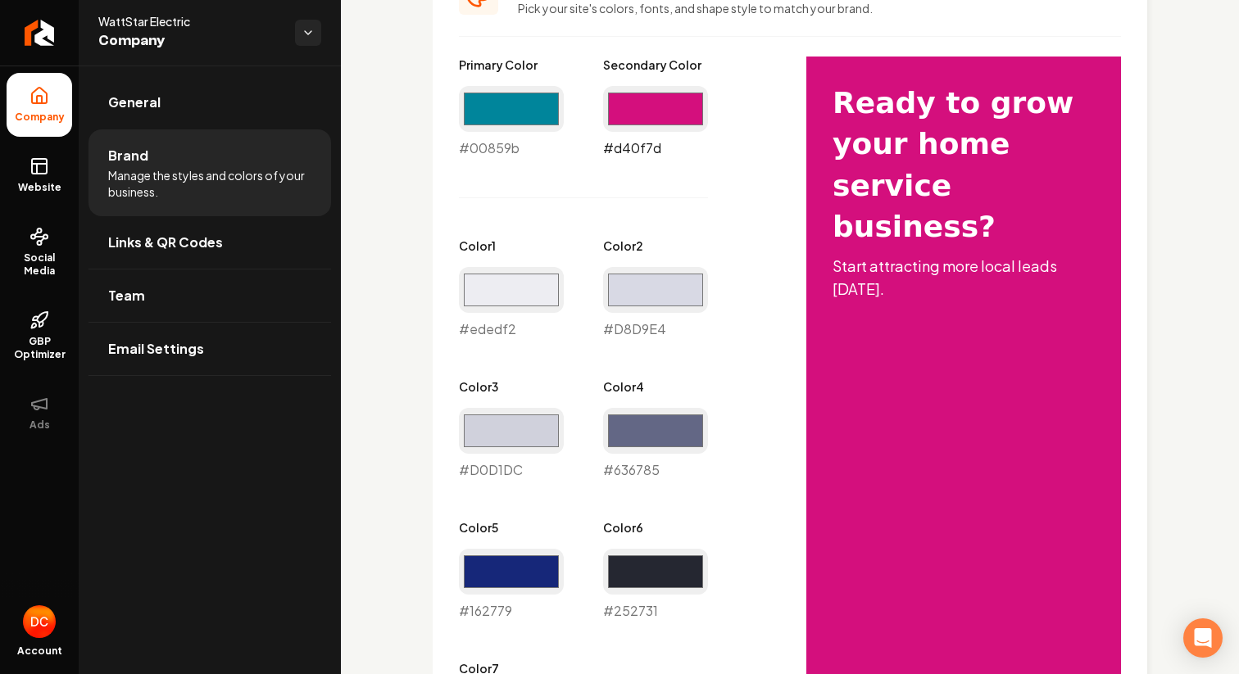
scroll to position [771, 0]
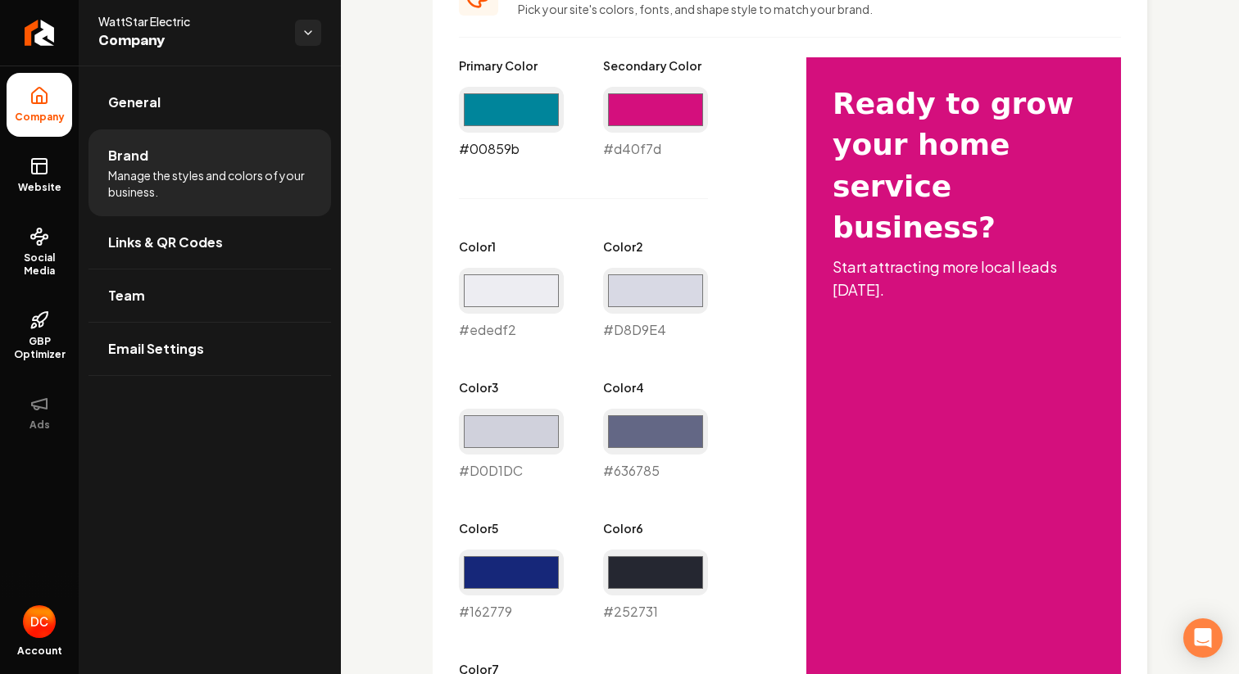
click at [519, 105] on input "#00859b" at bounding box center [511, 110] width 105 height 46
click at [502, 107] on input "#00859b" at bounding box center [511, 110] width 105 height 46
type input "#d40f7d"
click at [650, 109] on input "#d40f7d" at bounding box center [655, 110] width 105 height 46
click at [659, 102] on input "#d40f7d" at bounding box center [655, 110] width 105 height 46
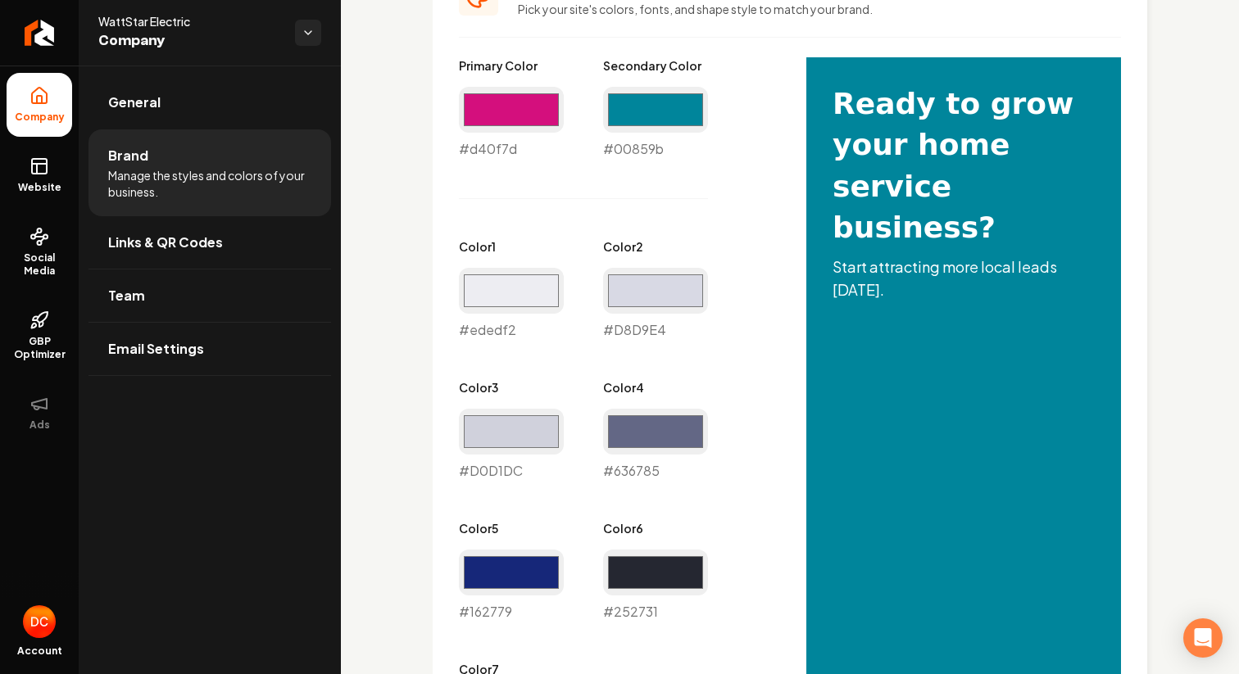
type input "#00859b"
click at [738, 369] on div "Primary Color #d40f7d #d40f7d Secondary Color #00859b #00859b Color 1 #ededf2 #…" at bounding box center [616, 409] width 315 height 705
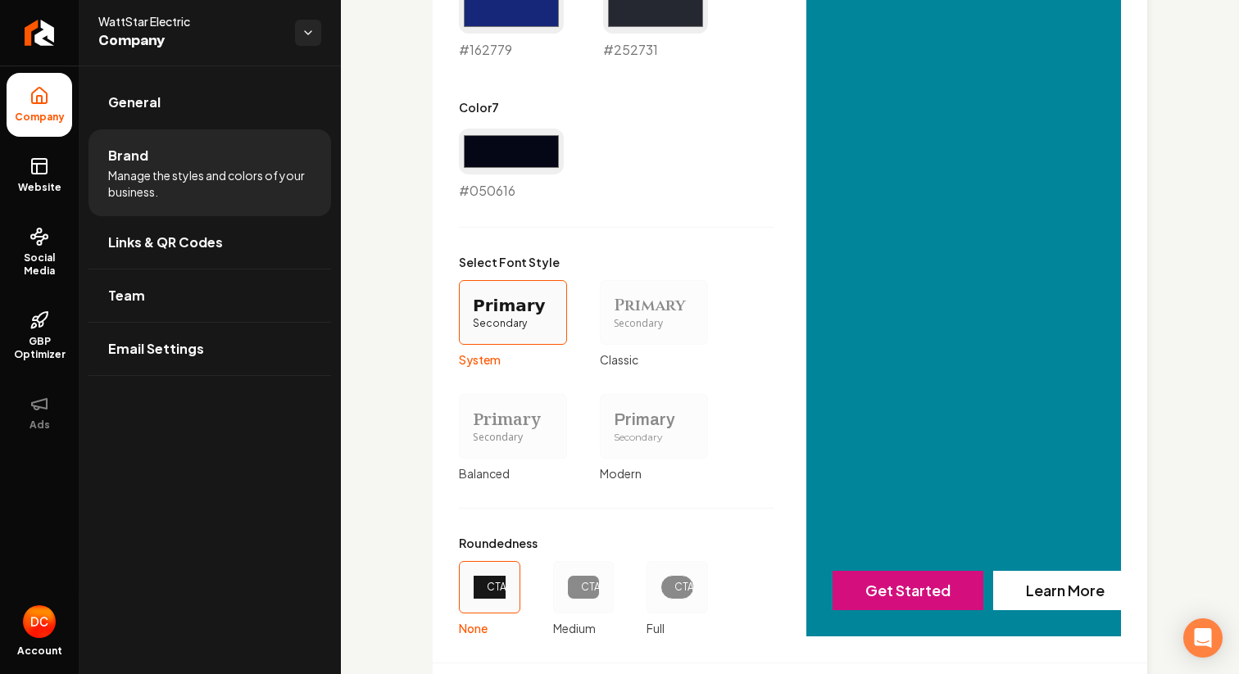
scroll to position [1423, 0]
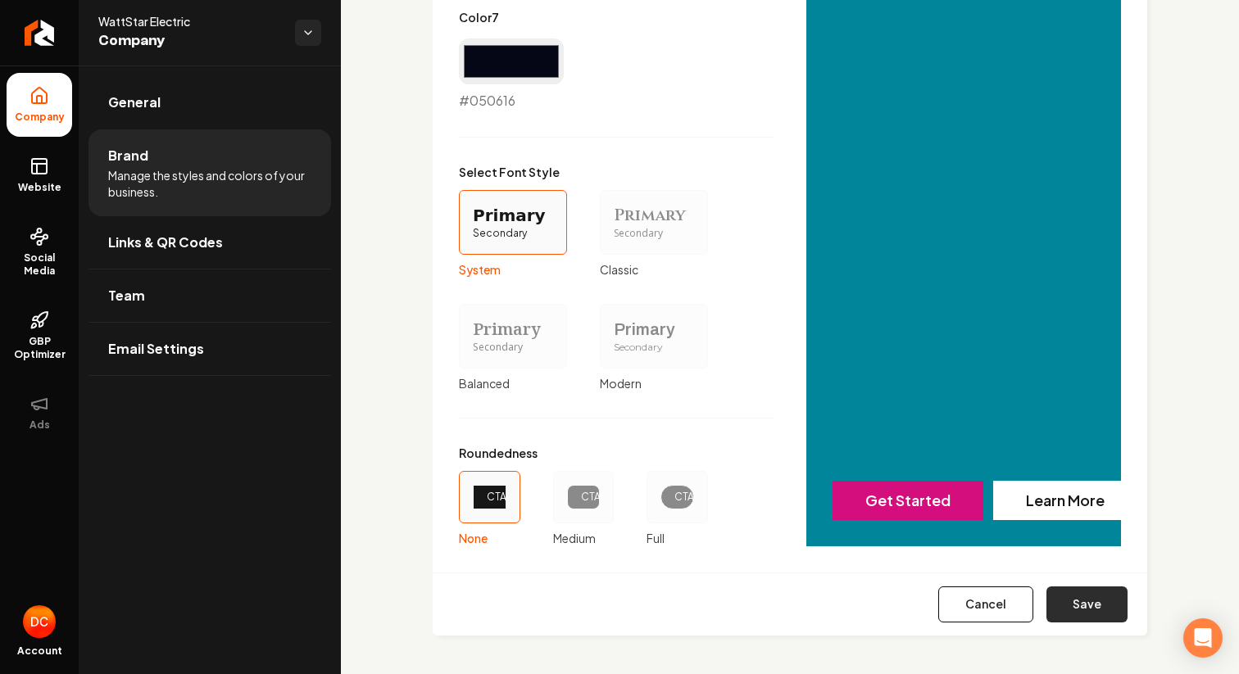
click at [1099, 604] on button "Save" at bounding box center [1086, 605] width 81 height 36
type input "#d8d9e4"
type input "#d0d1dc"
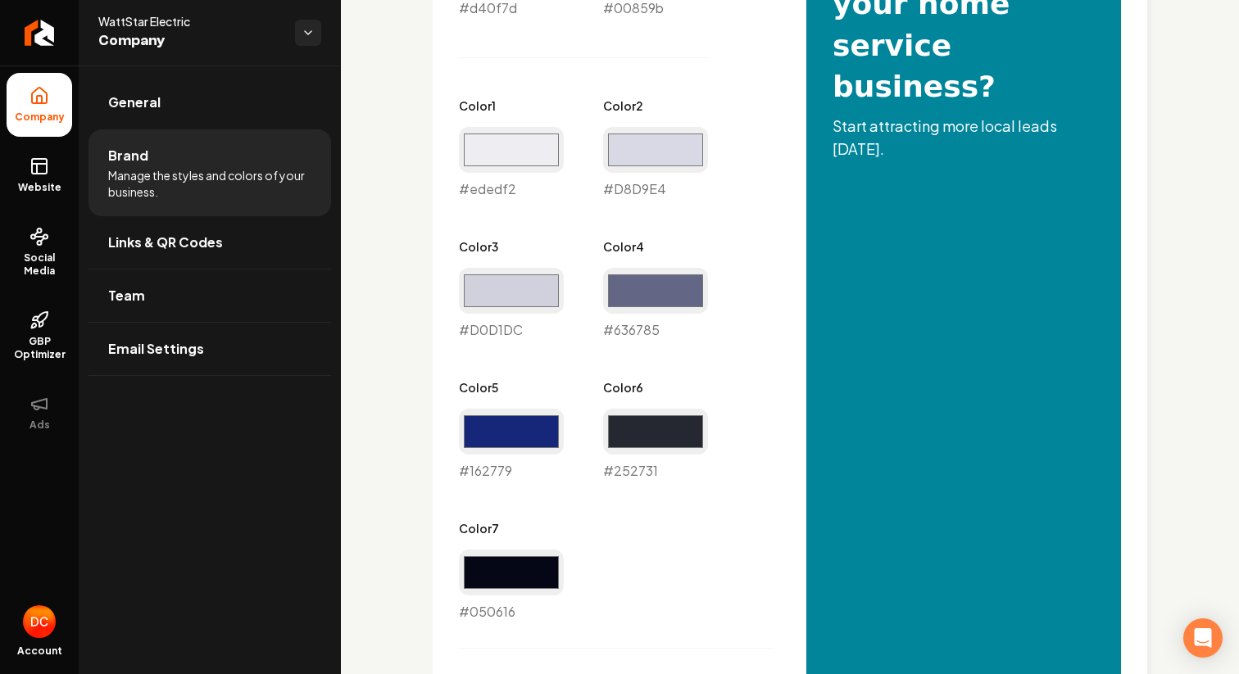
scroll to position [913, 0]
click at [516, 433] on input "#162779" at bounding box center [511, 431] width 105 height 46
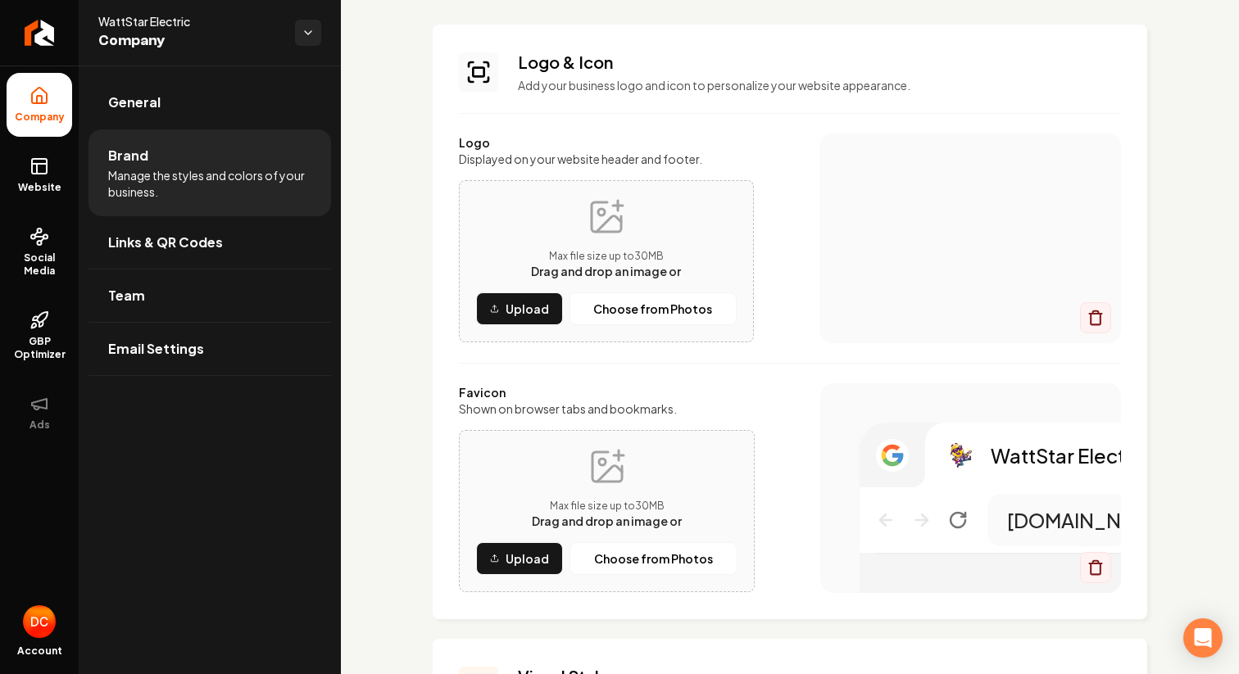
scroll to position [0, 0]
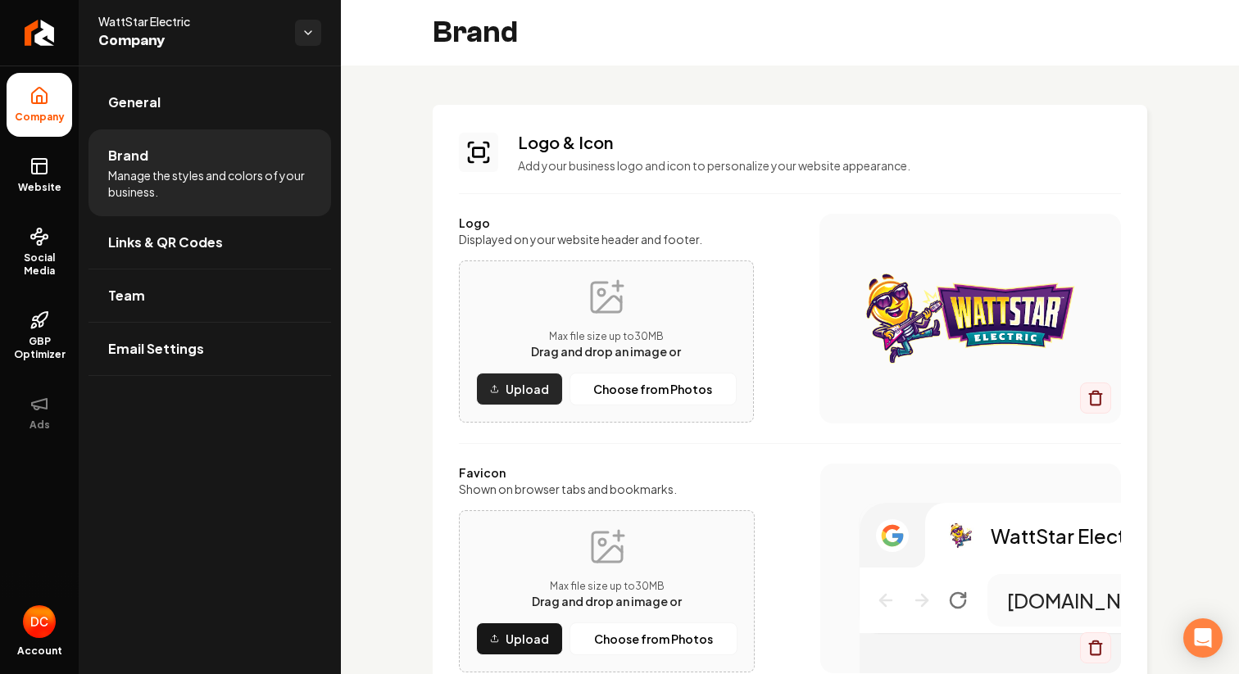
click at [520, 391] on p "Upload" at bounding box center [526, 389] width 43 height 16
click at [511, 388] on p "Upload" at bounding box center [526, 389] width 43 height 16
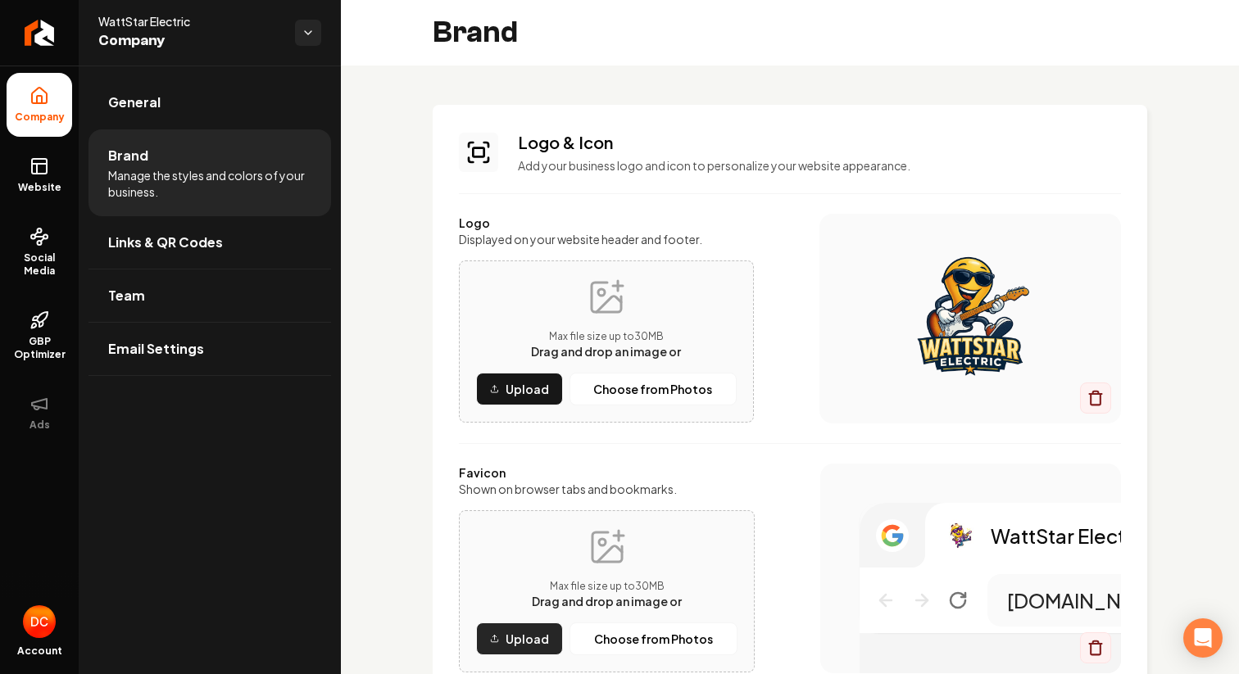
click at [533, 632] on p "Upload" at bounding box center [526, 639] width 43 height 16
click at [536, 385] on p "Upload" at bounding box center [526, 389] width 43 height 16
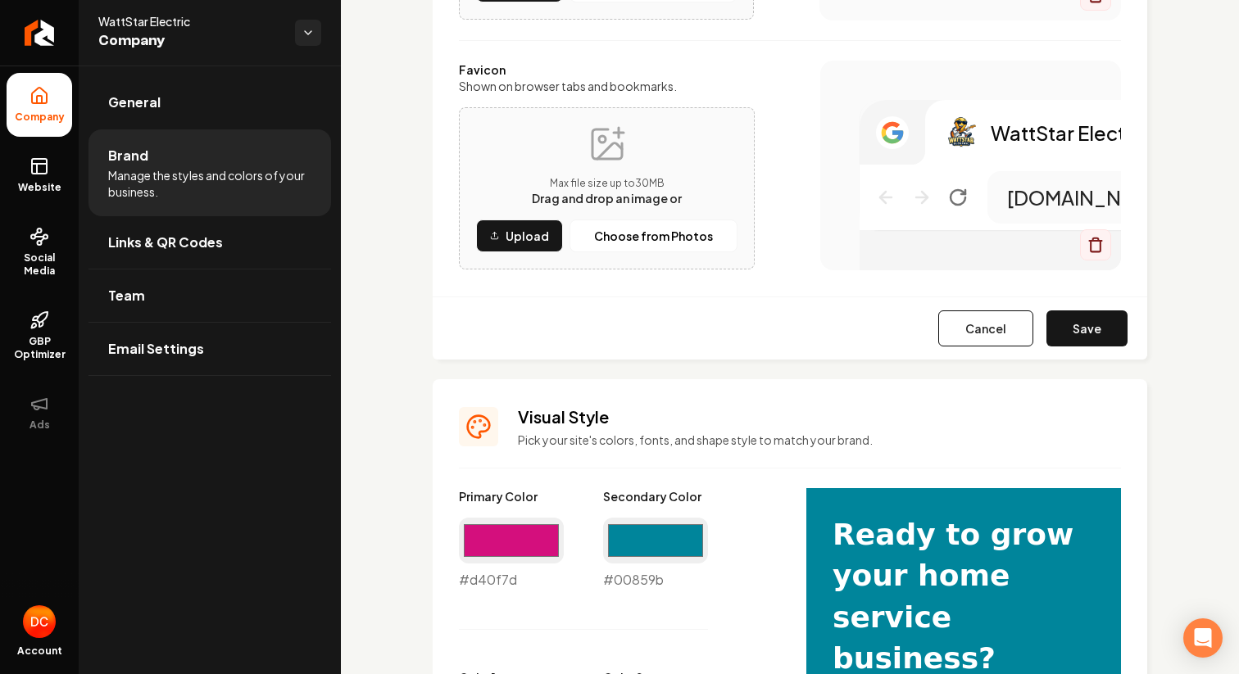
scroll to position [467, 0]
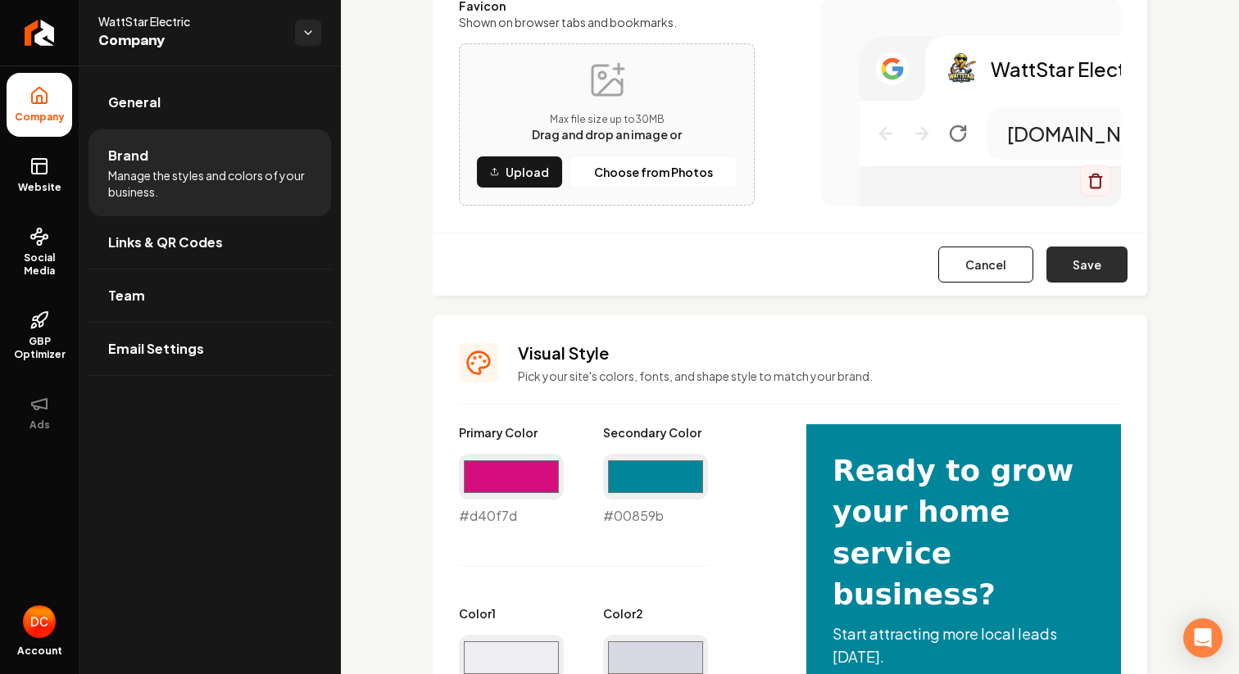
click at [1107, 266] on button "Save" at bounding box center [1086, 265] width 81 height 36
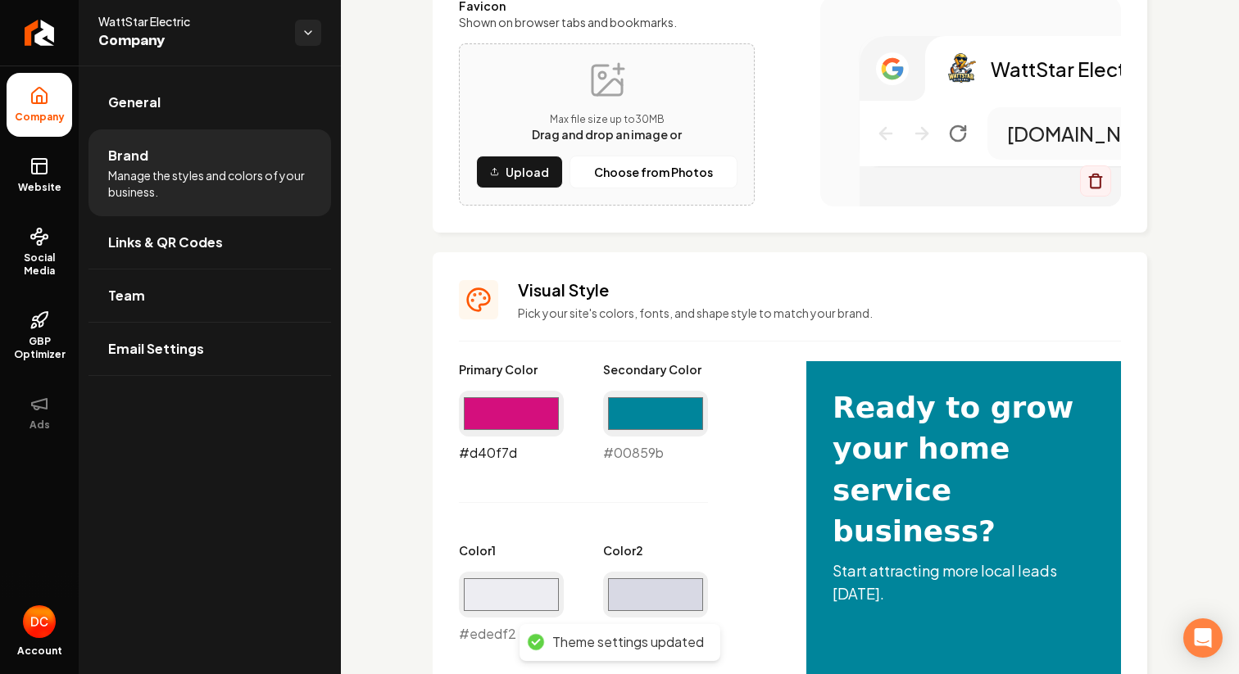
click at [546, 415] on input "#d40f7d" at bounding box center [511, 414] width 105 height 46
click at [522, 402] on input "#d40f7d" at bounding box center [511, 414] width 105 height 46
type input "#01172f"
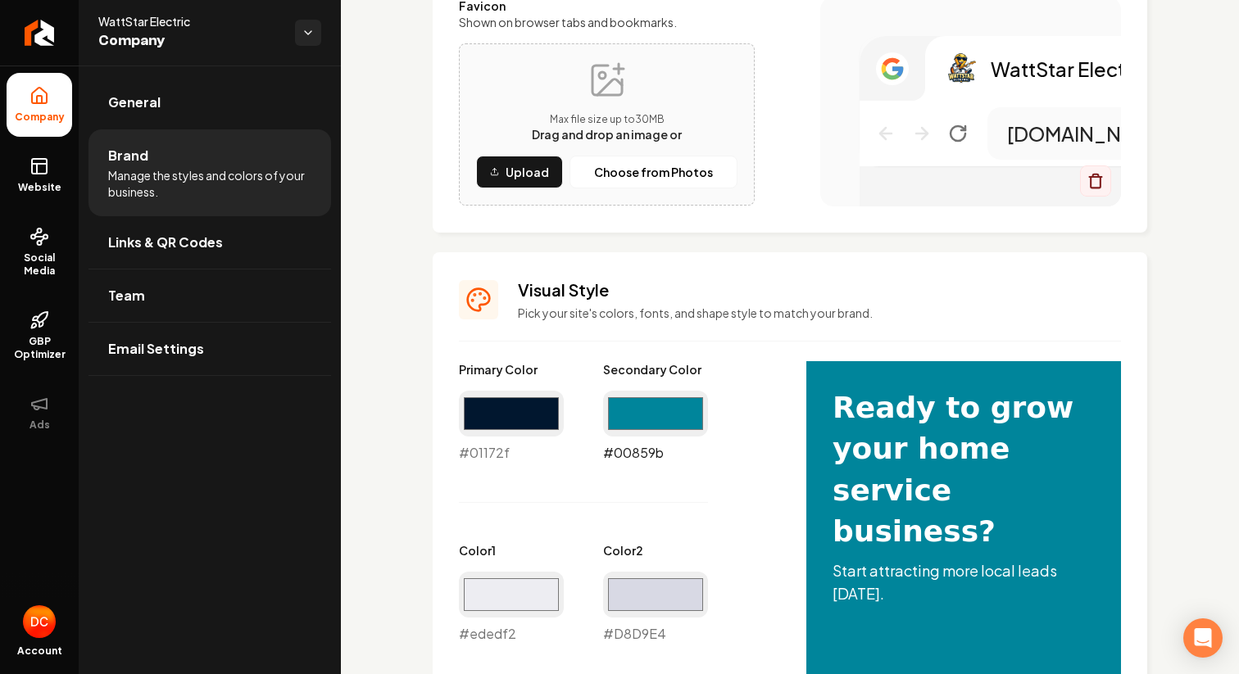
click at [651, 419] on input "#00859b" at bounding box center [655, 414] width 105 height 46
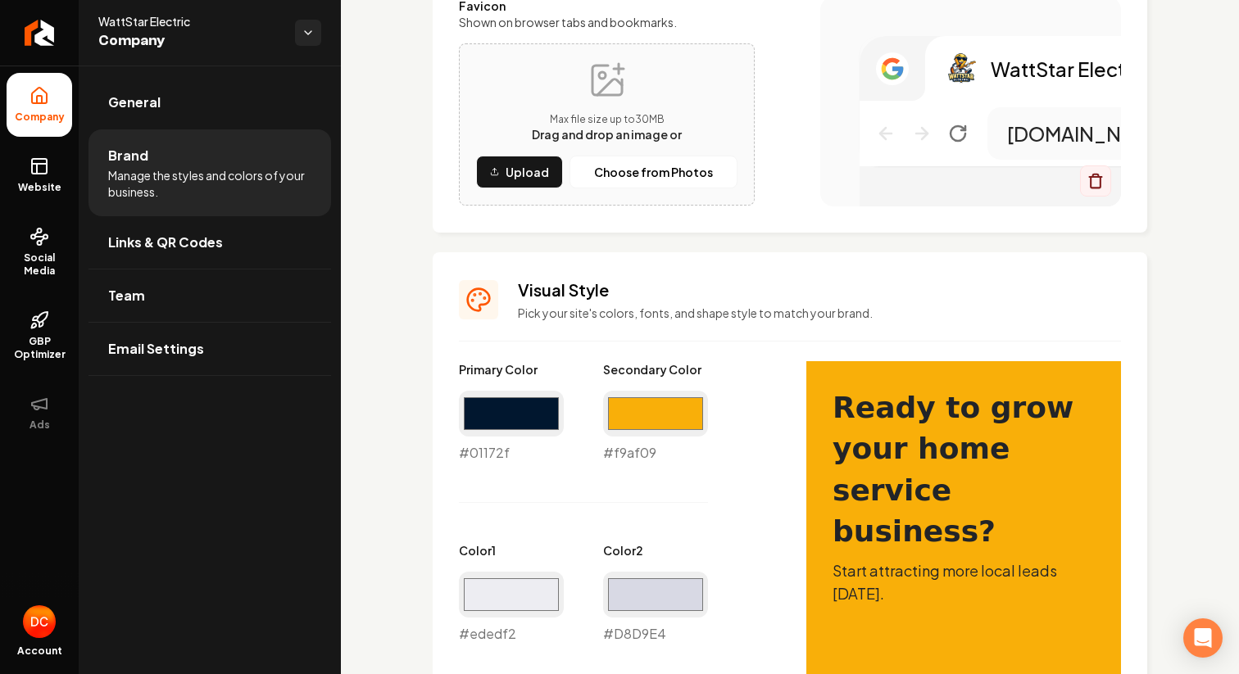
type input "#f9af09"
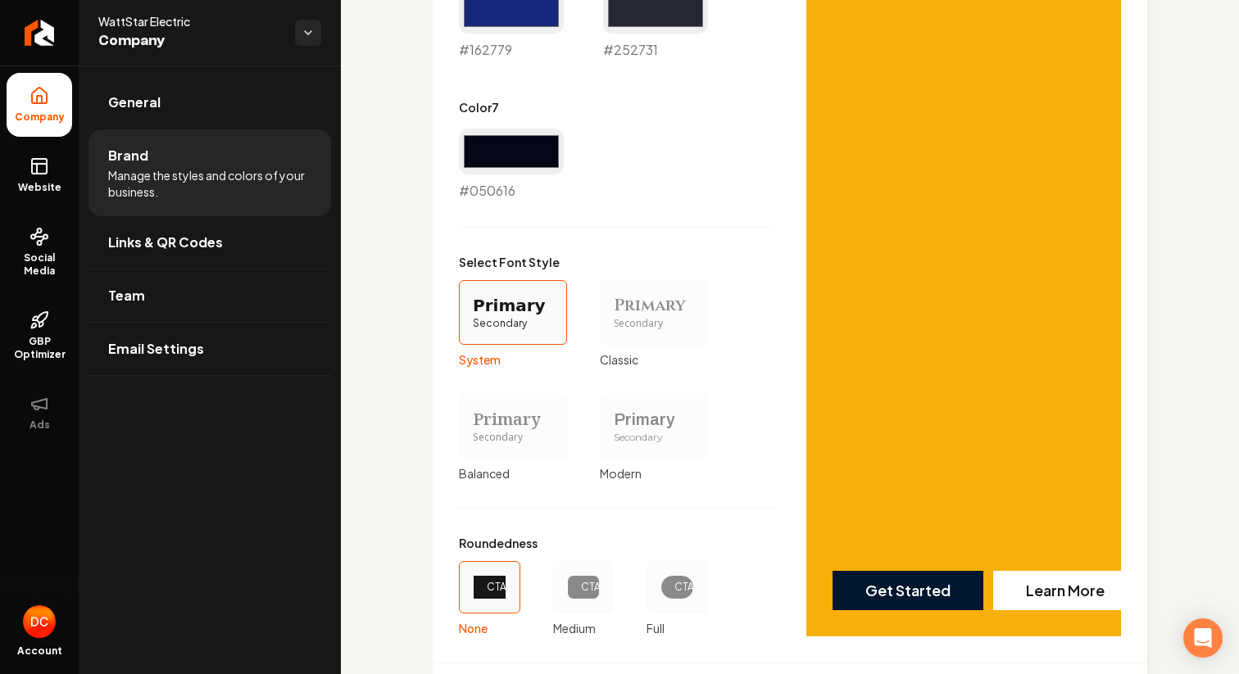
scroll to position [1423, 0]
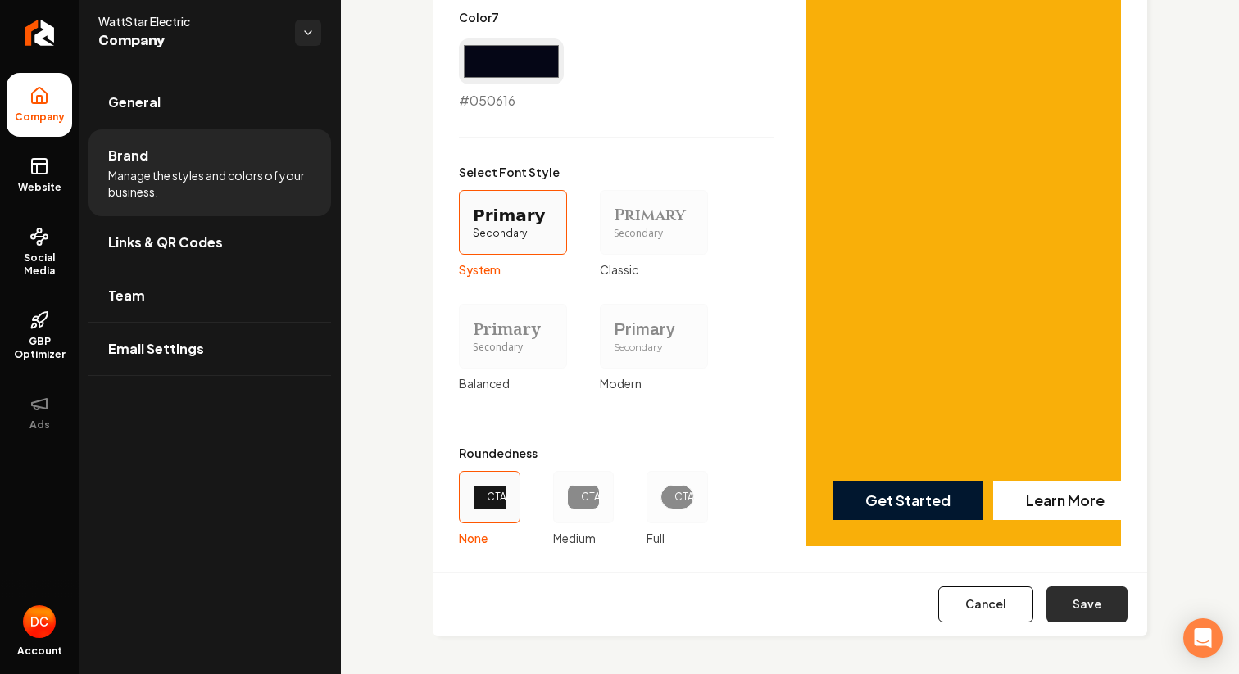
click at [1079, 607] on button "Save" at bounding box center [1086, 605] width 81 height 36
type input "#d8d9e4"
type input "#d0d1dc"
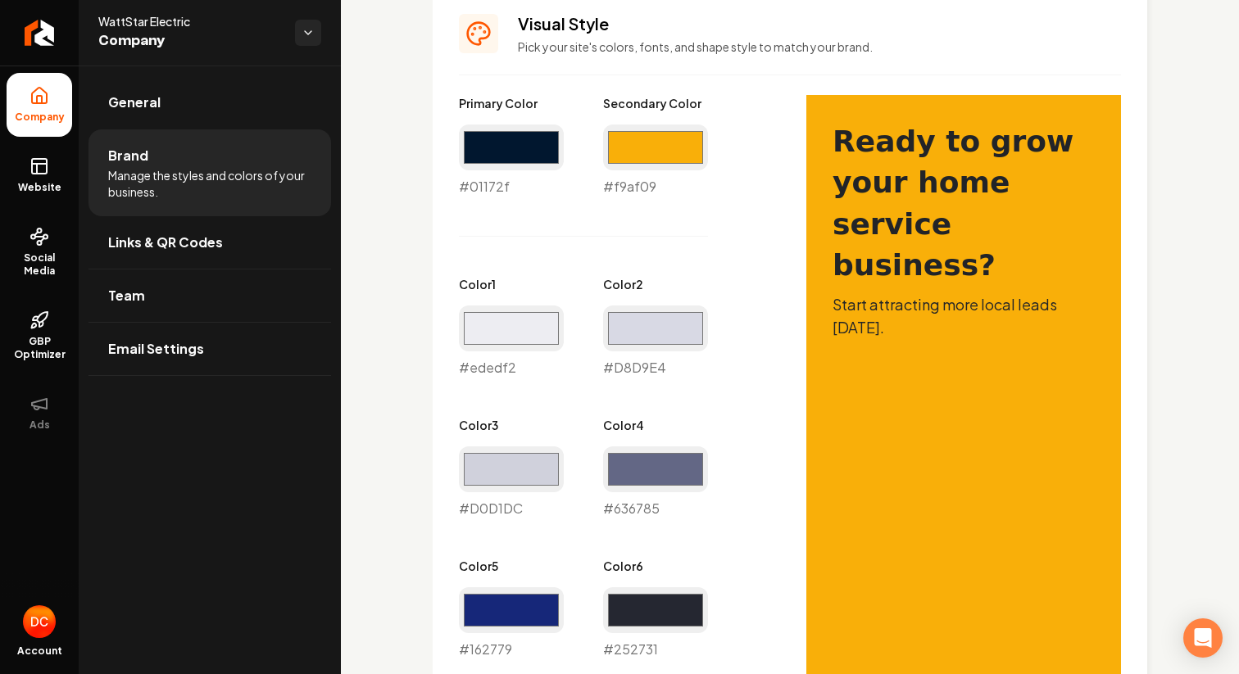
scroll to position [732, 0]
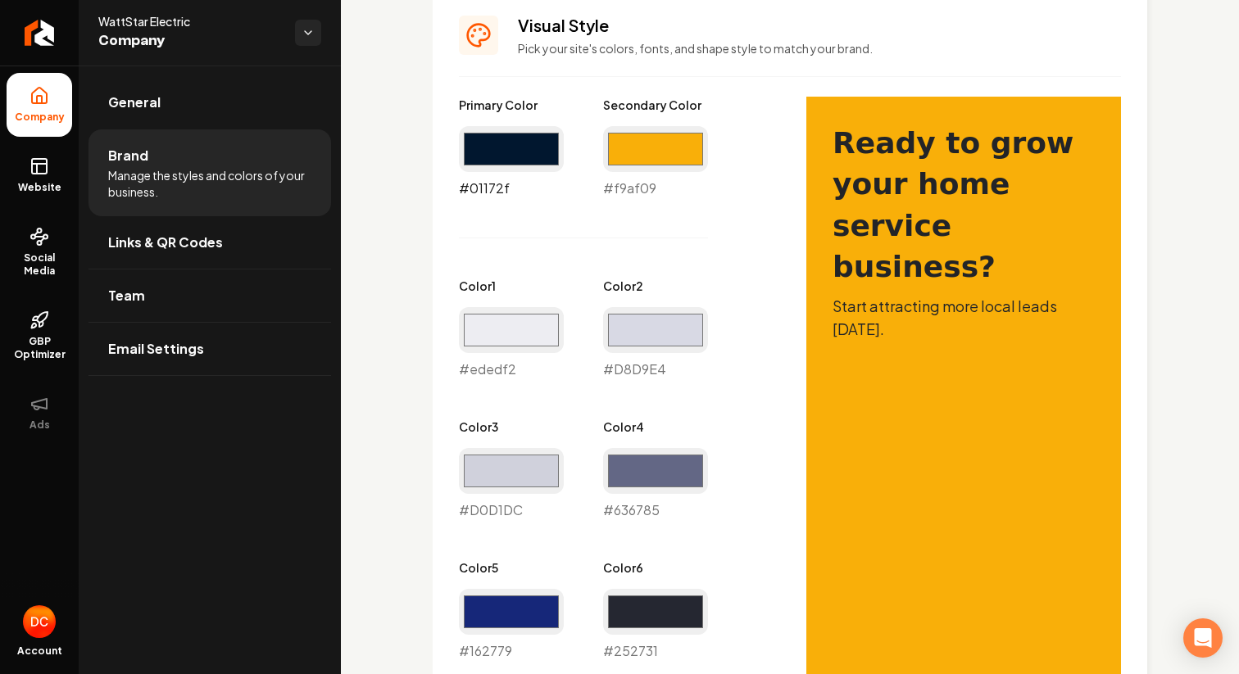
click at [528, 141] on input "#01172f" at bounding box center [511, 149] width 105 height 46
type input "#001f40"
click at [502, 156] on input "#001f40" at bounding box center [511, 149] width 105 height 46
click at [759, 262] on div "Primary Color #001f40 #001f40 Secondary Color #f9af09 #f9af09 Color 1 #ededf2 #…" at bounding box center [616, 449] width 315 height 705
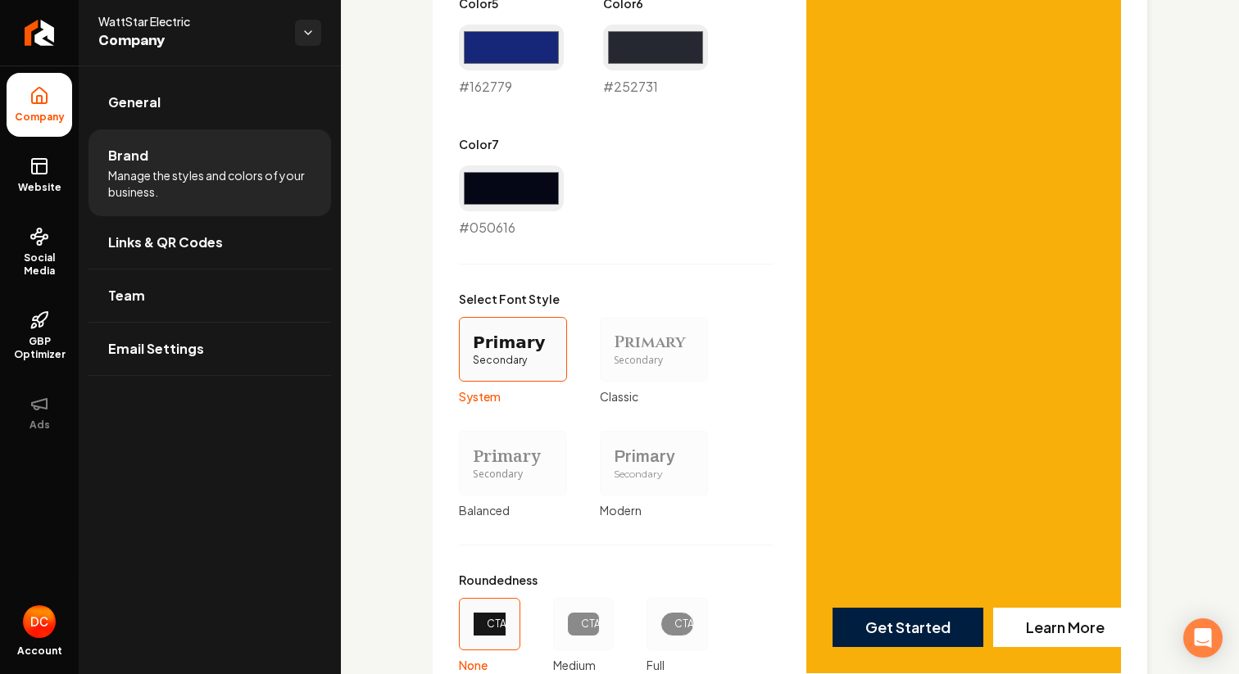
scroll to position [1423, 0]
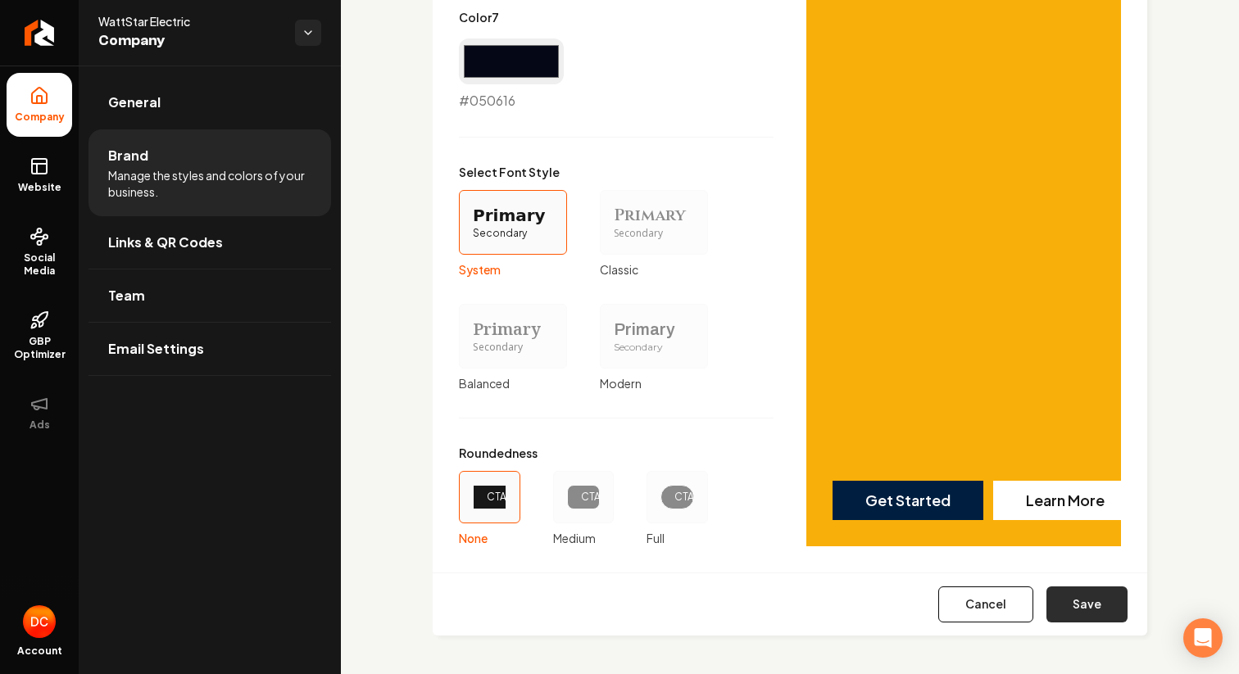
click at [1084, 610] on button "Save" at bounding box center [1086, 605] width 81 height 36
type input "#d8d9e4"
type input "#d0d1dc"
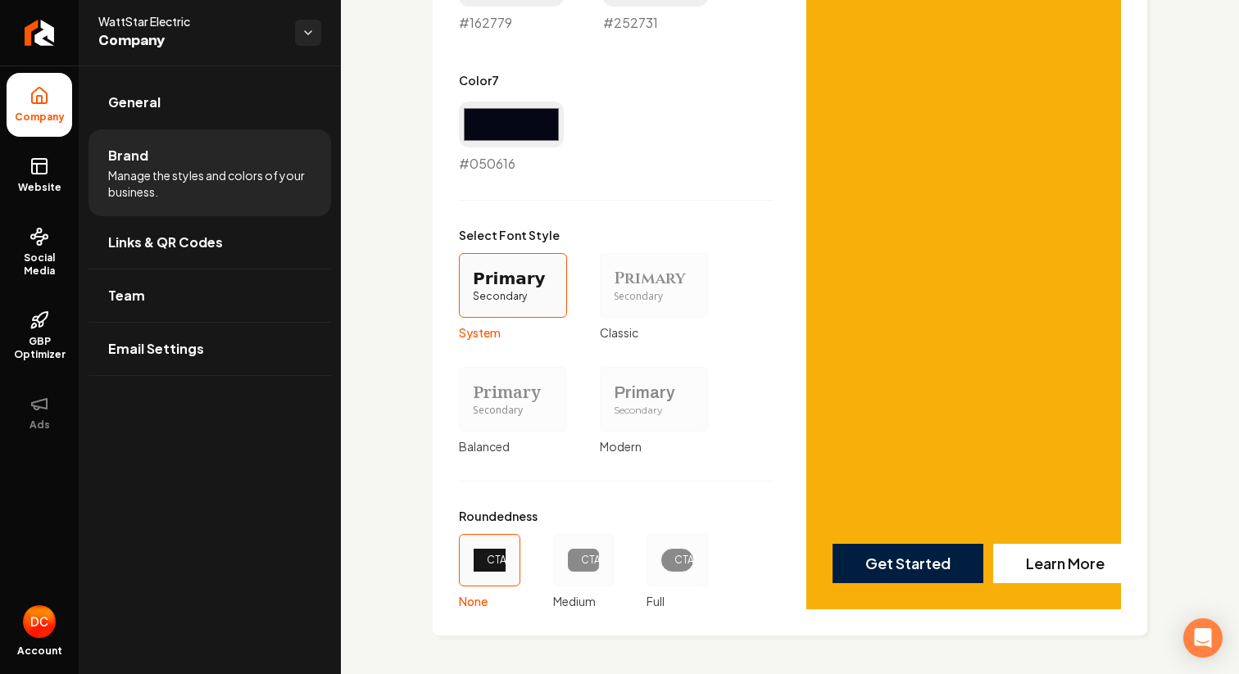
click at [486, 277] on div "Primary" at bounding box center [513, 278] width 80 height 23
click at [471, 279] on button "Primary Secondary System" at bounding box center [464, 285] width 13 height 13
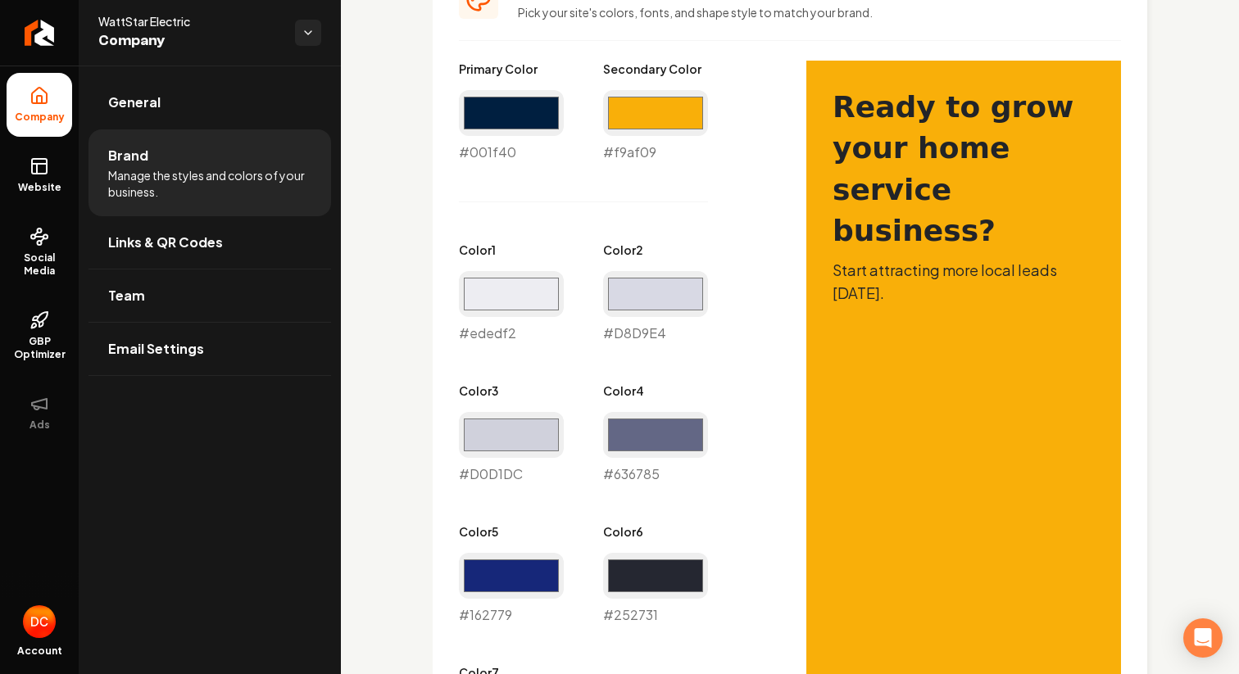
scroll to position [753, 0]
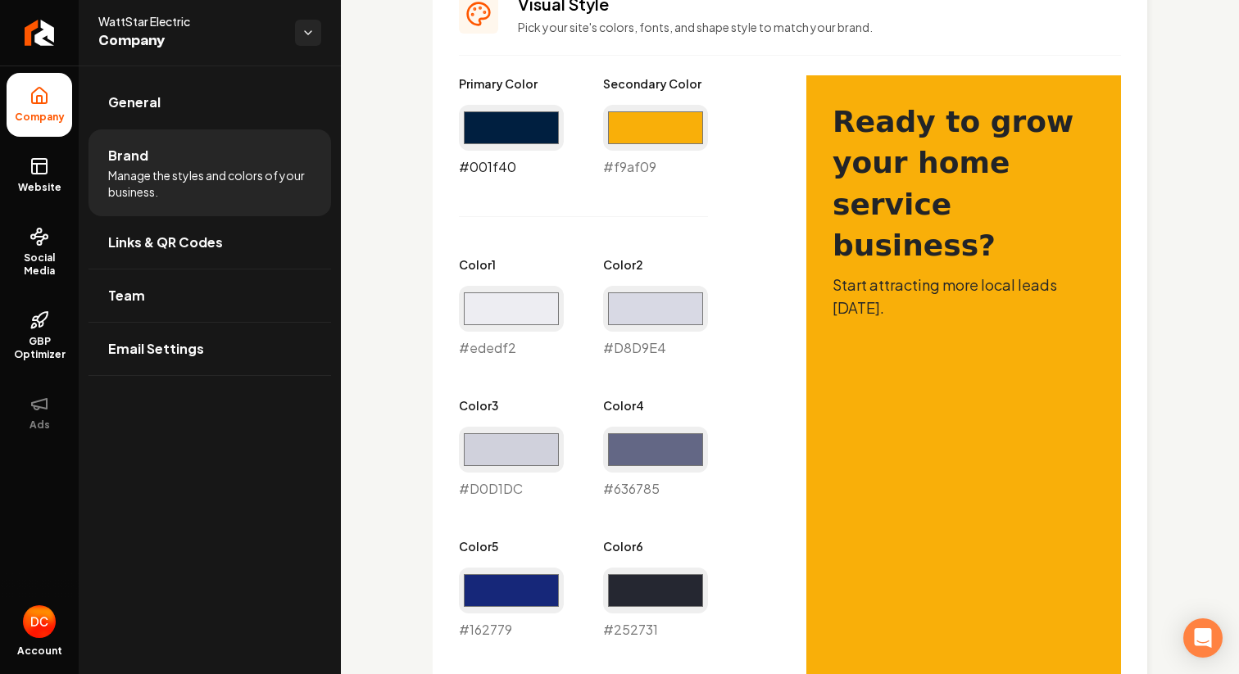
click at [513, 129] on input "#001f40" at bounding box center [511, 128] width 105 height 46
type input "#f9af09"
click at [700, 257] on label "Color 2" at bounding box center [655, 264] width 105 height 16
click at [659, 134] on input "#f9af09" at bounding box center [655, 128] width 105 height 46
click at [679, 138] on input "#f9af09" at bounding box center [655, 128] width 105 height 46
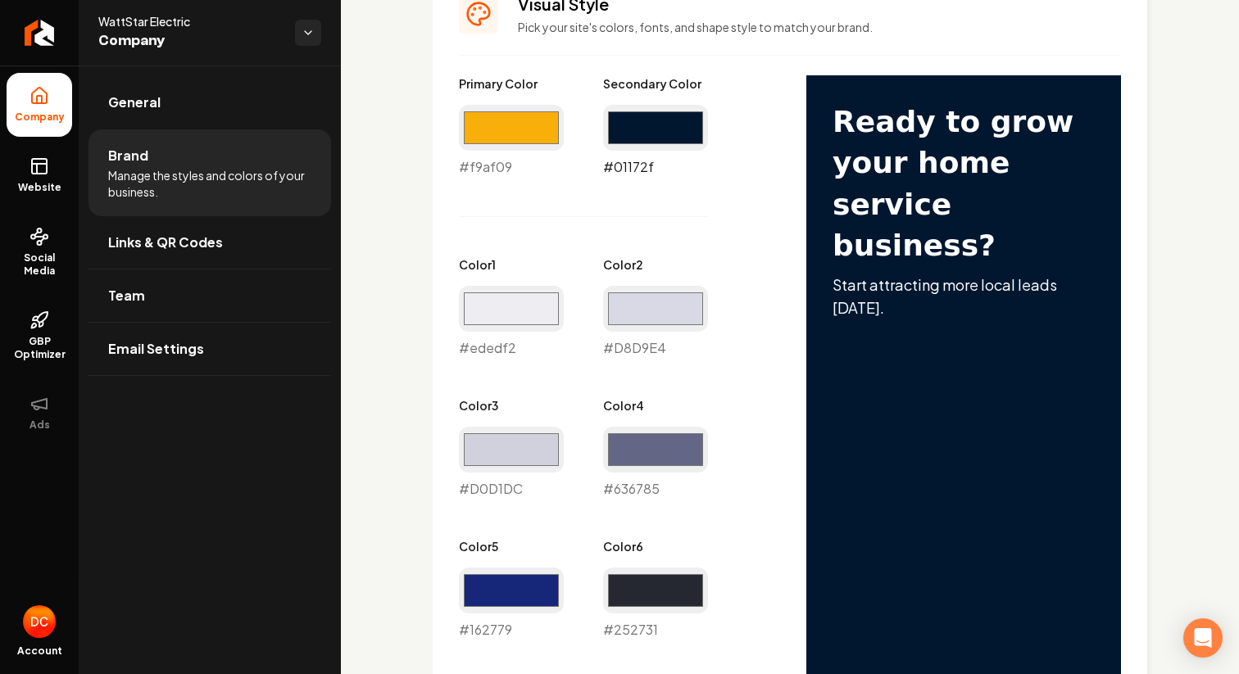
type input "#01172f"
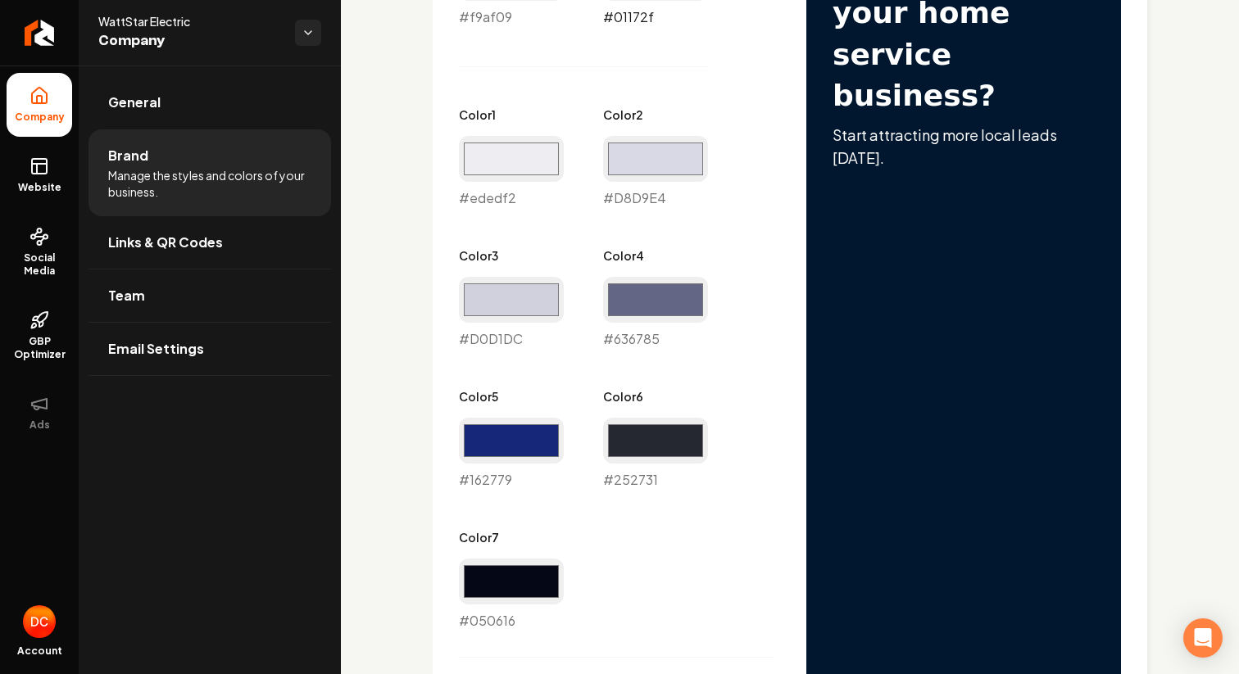
scroll to position [1423, 0]
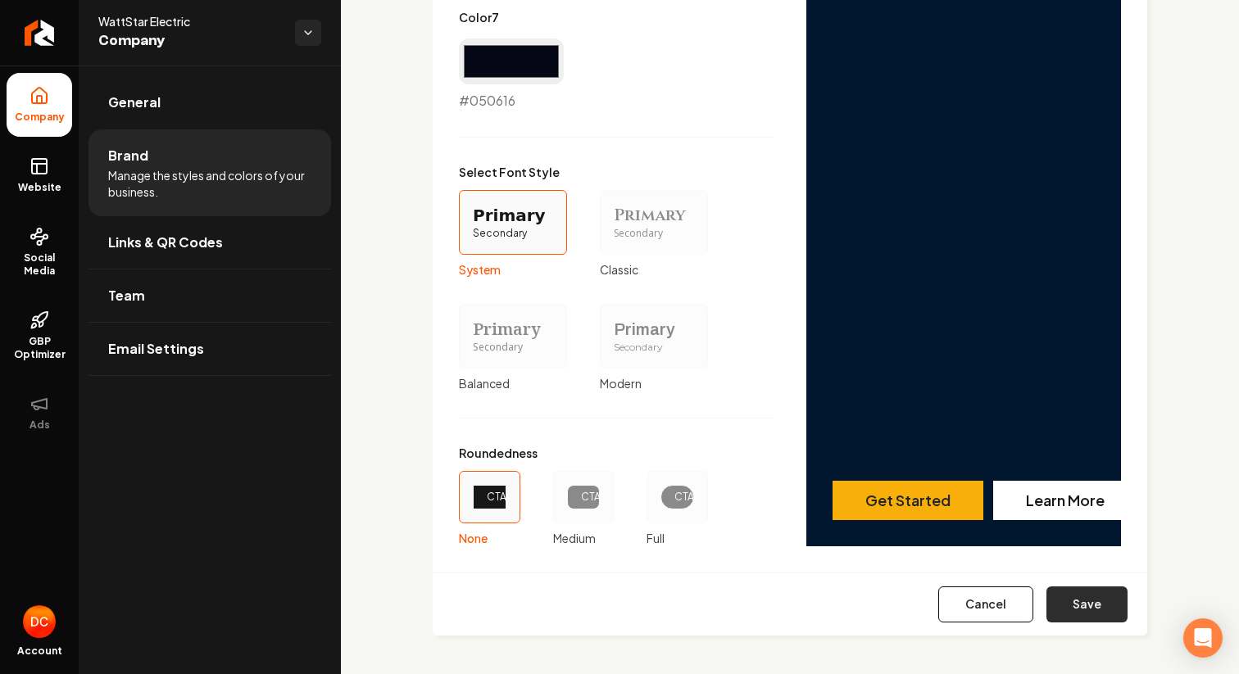
click at [1079, 602] on button "Save" at bounding box center [1086, 605] width 81 height 36
type input "#d8d9e4"
type input "#d0d1dc"
